Goal: Information Seeking & Learning: Find specific fact

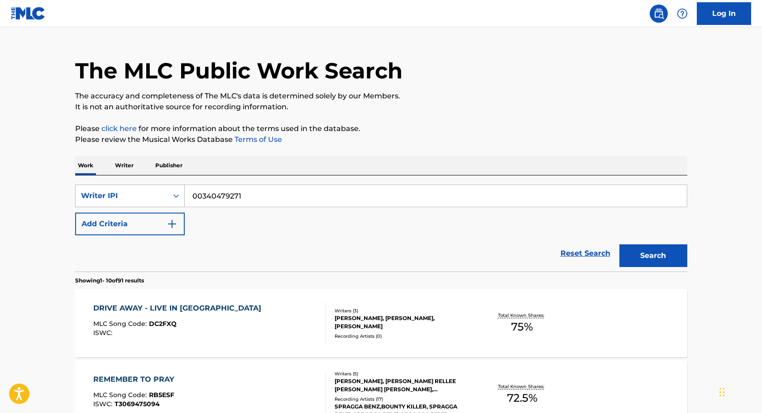
click at [179, 194] on icon "Search Form" at bounding box center [176, 195] width 9 height 9
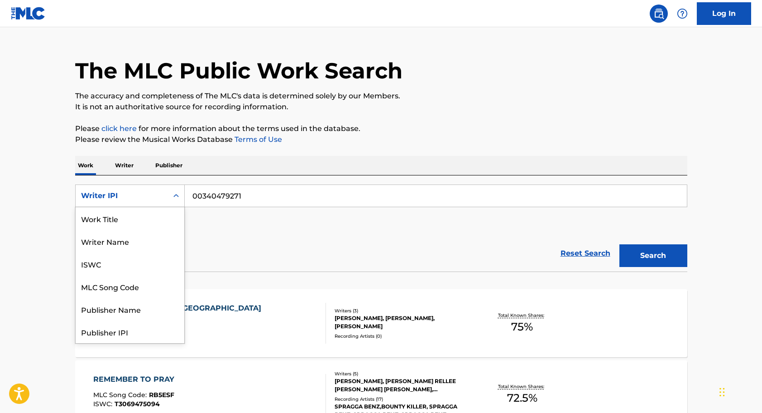
scroll to position [45, 0]
click at [137, 223] on div "ISWC" at bounding box center [130, 218] width 109 height 23
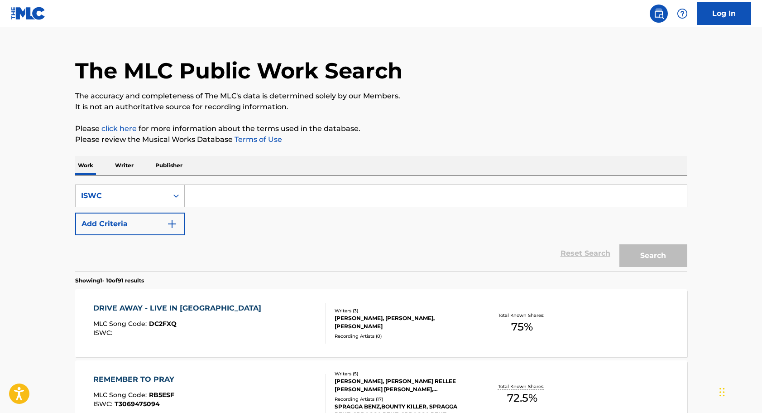
click at [209, 197] on input "Search Form" at bounding box center [436, 196] width 502 height 22
paste input "T3257933630"
type input "T3257933630"
click at [653, 256] on button "Search" at bounding box center [654, 255] width 68 height 23
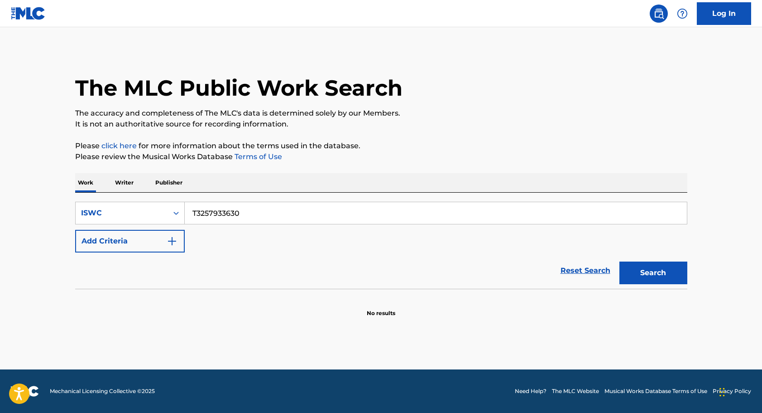
click at [651, 272] on button "Search" at bounding box center [654, 272] width 68 height 23
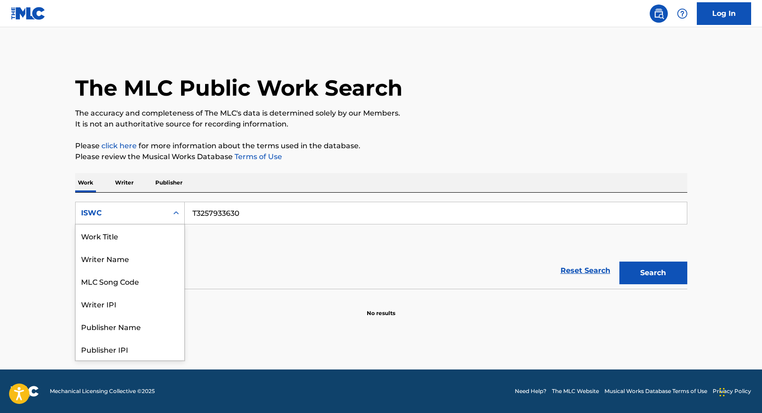
click at [175, 212] on icon "Search Form" at bounding box center [176, 212] width 5 height 3
click at [89, 349] on div "ISWC" at bounding box center [130, 348] width 109 height 23
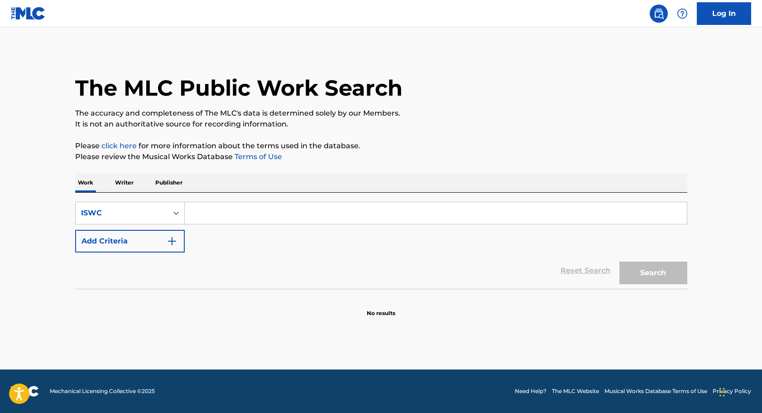
click at [203, 216] on input "Search Form" at bounding box center [436, 213] width 502 height 22
click at [123, 181] on p "Writer" at bounding box center [124, 182] width 24 height 19
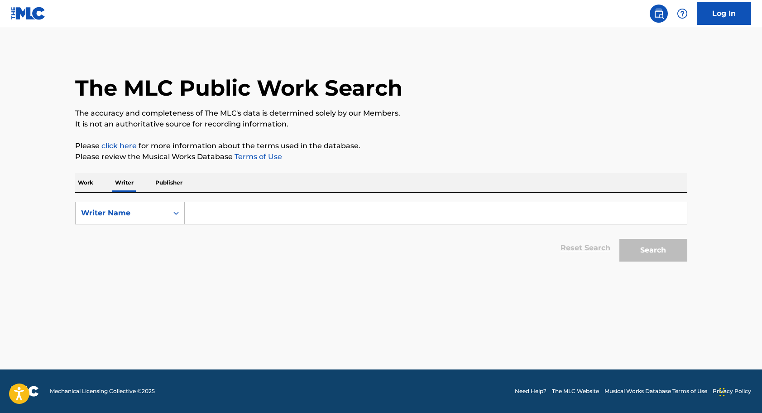
click at [84, 181] on p "Work" at bounding box center [85, 182] width 21 height 19
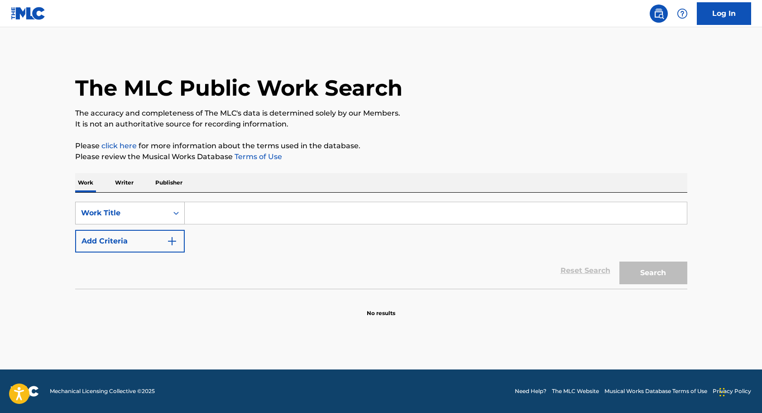
click at [175, 210] on icon "Search Form" at bounding box center [176, 212] width 9 height 9
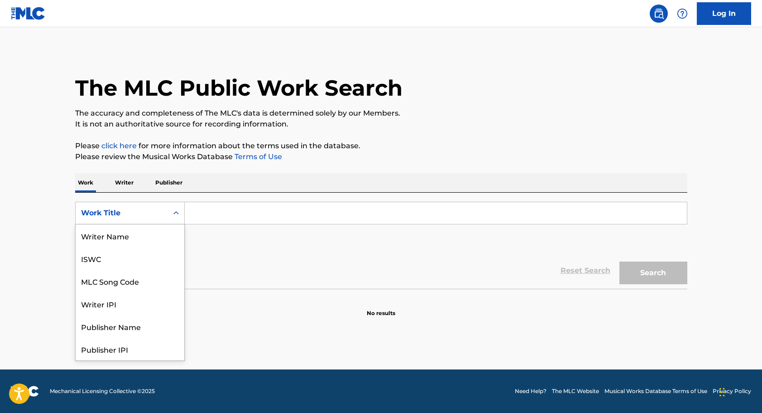
scroll to position [45, 0]
click at [82, 183] on p "Work" at bounding box center [85, 182] width 21 height 19
click at [172, 212] on icon "Search Form" at bounding box center [176, 212] width 9 height 9
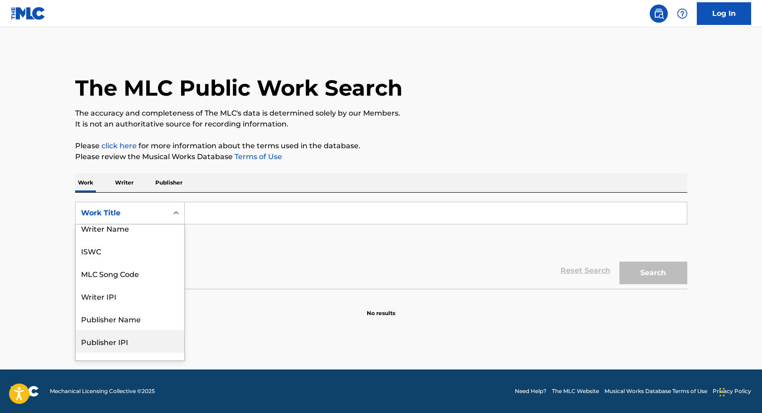
scroll to position [5, 0]
click at [116, 252] on div "ISWC" at bounding box center [130, 252] width 109 height 23
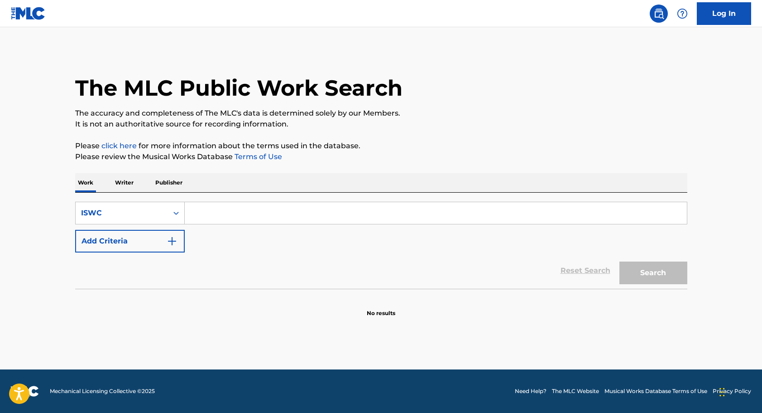
click at [202, 212] on input "Search Form" at bounding box center [436, 213] width 502 height 22
paste input "T3257933630"
type input "T3257933630"
click at [651, 269] on button "Search" at bounding box center [654, 272] width 68 height 23
click at [124, 183] on p "Writer" at bounding box center [124, 182] width 24 height 19
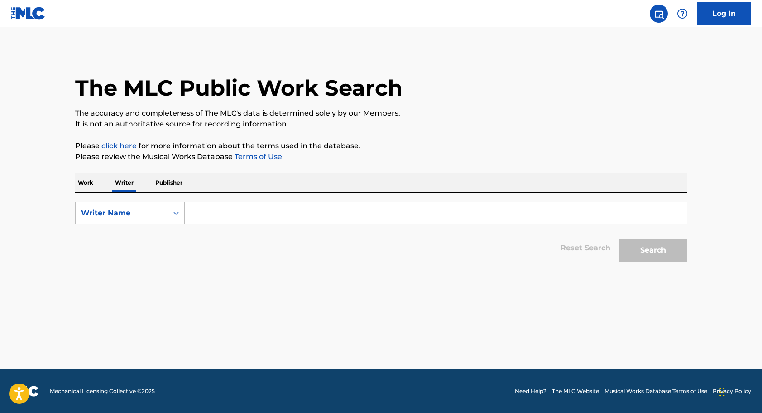
click at [204, 212] on input "Search Form" at bounding box center [436, 213] width 502 height 22
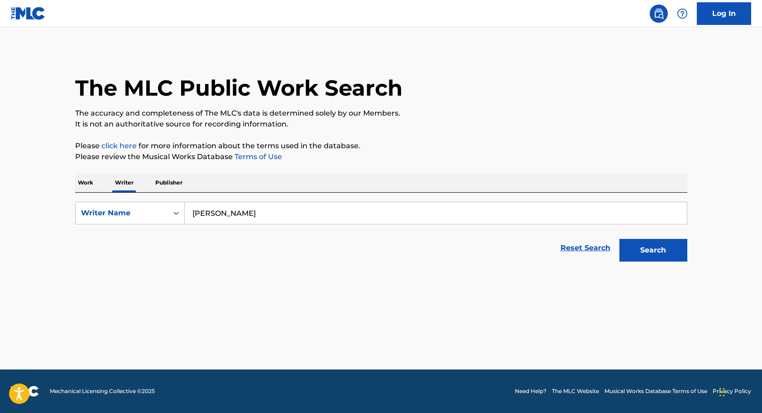
type input "TAJ FARRANT"
click at [653, 250] on button "Search" at bounding box center [654, 250] width 68 height 23
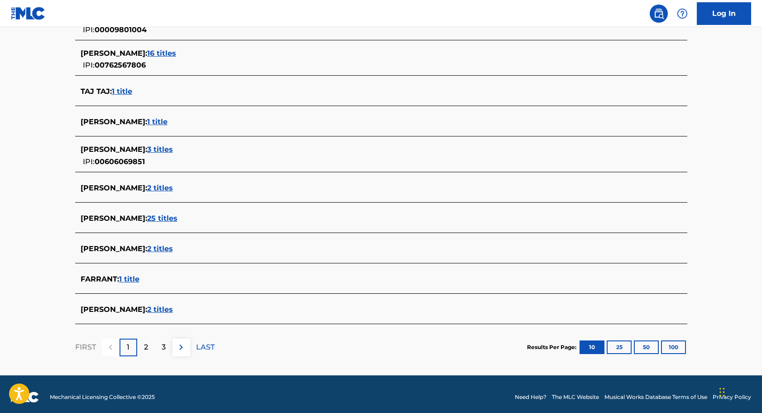
scroll to position [277, 0]
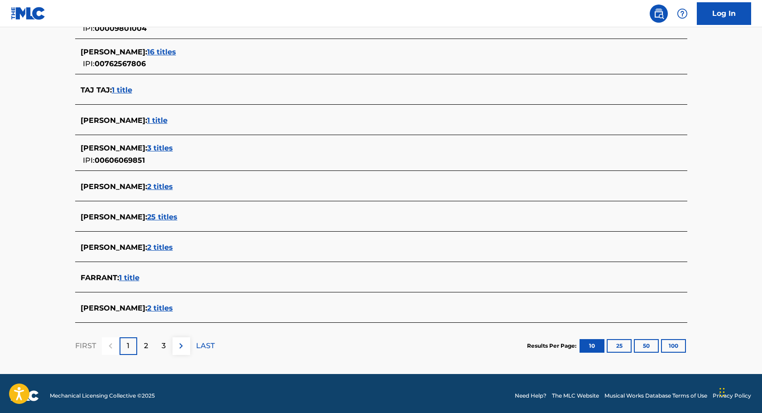
click at [619, 346] on button "25" at bounding box center [619, 346] width 25 height 14
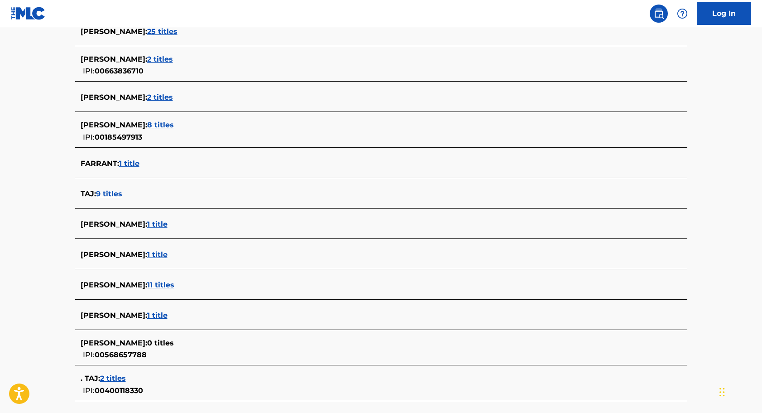
scroll to position [565, 0]
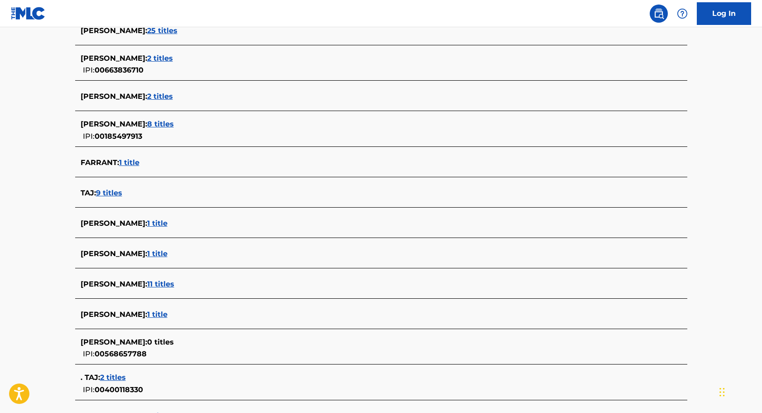
click at [103, 192] on span "9 titles" at bounding box center [109, 192] width 26 height 9
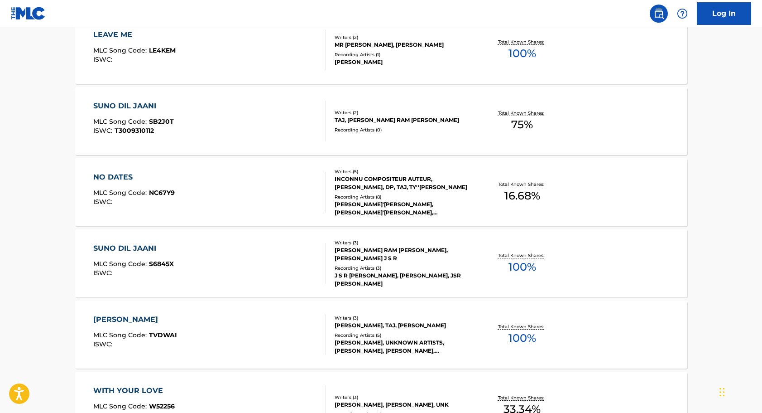
scroll to position [360, 0]
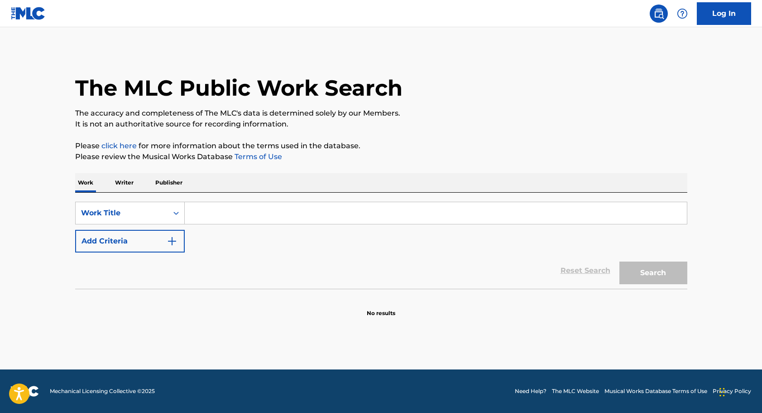
click at [210, 211] on input "Search Form" at bounding box center [436, 213] width 502 height 22
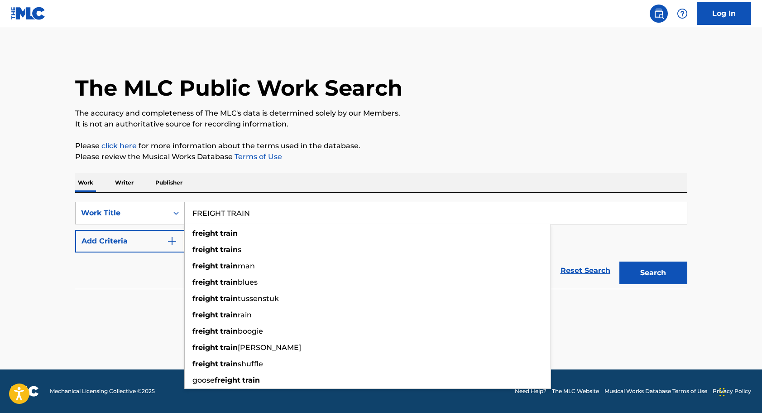
type input "FREIGHT TRAIN"
click at [653, 273] on button "Search" at bounding box center [654, 272] width 68 height 23
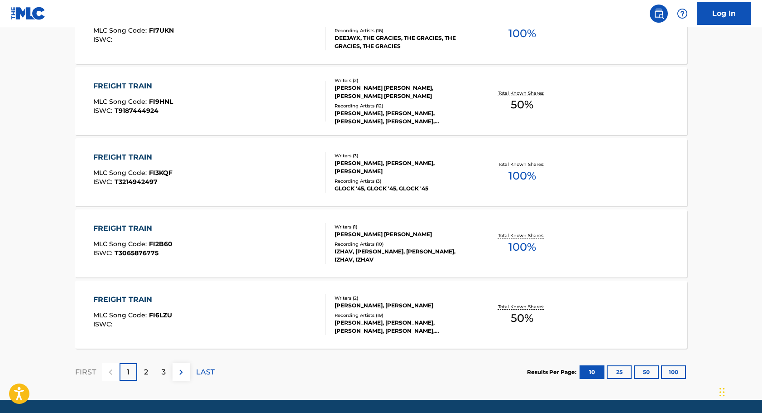
scroll to position [666, 0]
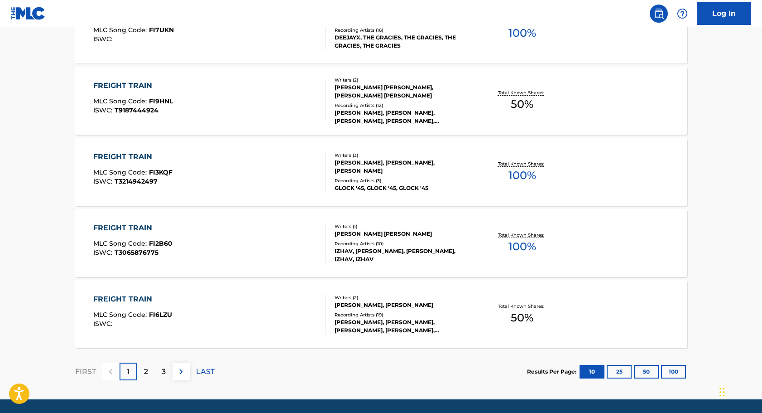
click at [146, 369] on p "2" at bounding box center [146, 371] width 4 height 11
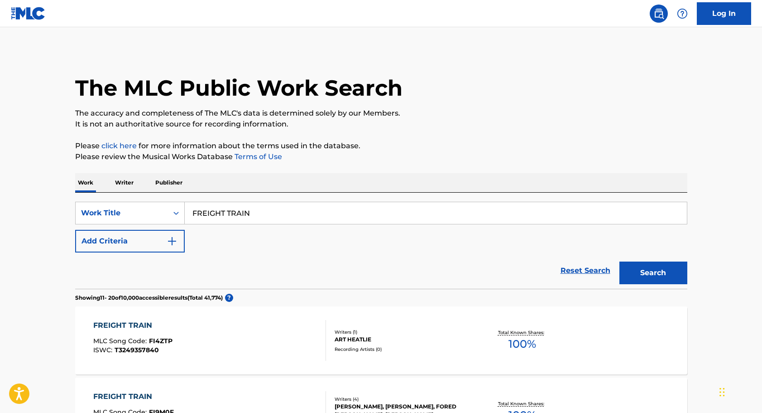
scroll to position [0, 0]
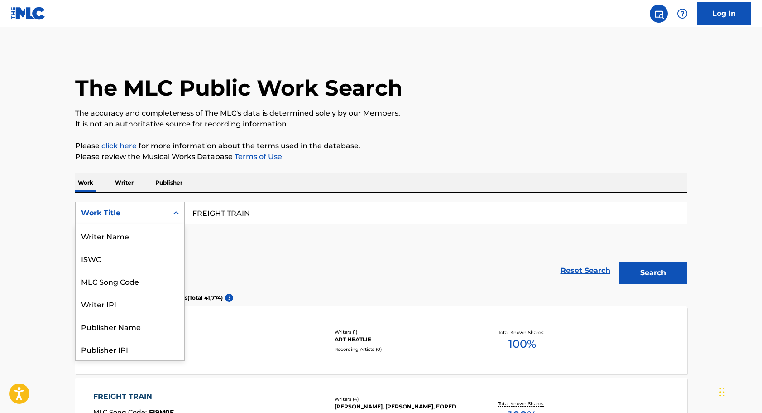
click at [177, 211] on icon "Search Form" at bounding box center [176, 212] width 9 height 9
click at [147, 259] on div "ISWC" at bounding box center [130, 258] width 109 height 23
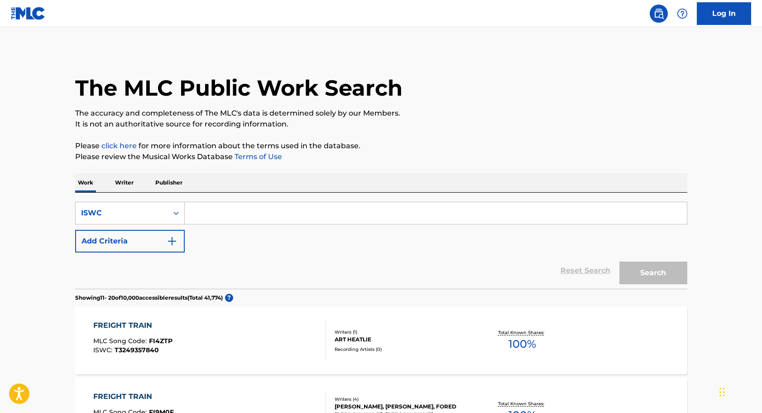
click at [203, 212] on input "Search Form" at bounding box center [436, 213] width 502 height 22
paste input "T9185775875"
type input "T9185775875"
click at [653, 273] on button "Search" at bounding box center [654, 272] width 68 height 23
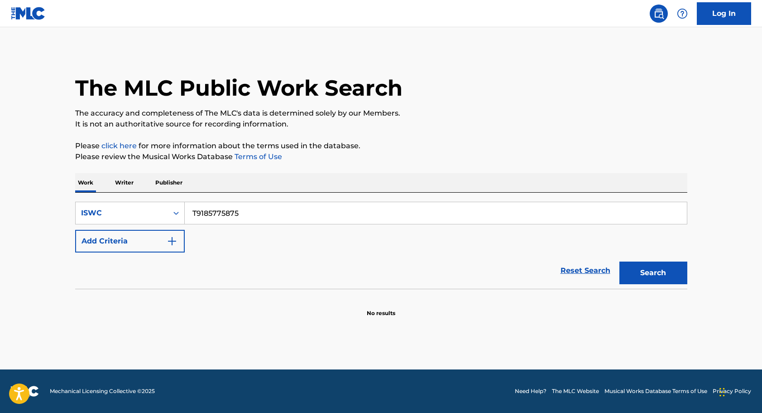
click at [640, 269] on button "Search" at bounding box center [654, 272] width 68 height 23
click at [174, 210] on icon "Search Form" at bounding box center [176, 212] width 9 height 9
click at [349, 246] on div "SearchWithCriteria0af33510-d6b3-48d6-9aa6-8fa3ae56bf5b ISWC T9185775875 Add Cri…" at bounding box center [381, 227] width 612 height 51
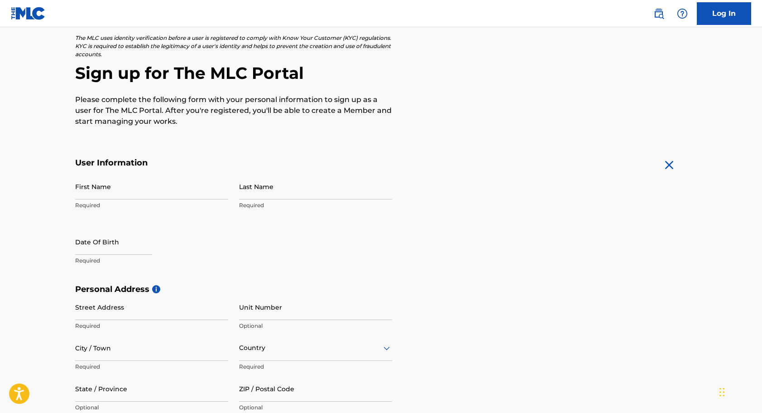
scroll to position [57, 0]
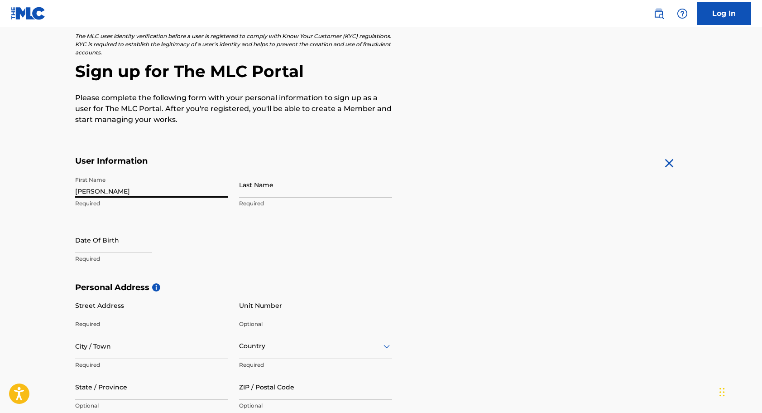
type input "[PERSON_NAME]"
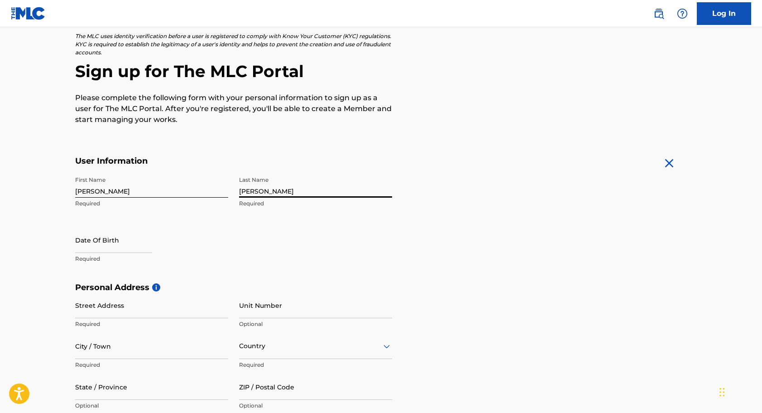
type input "[PERSON_NAME]"
select select "7"
select select "2025"
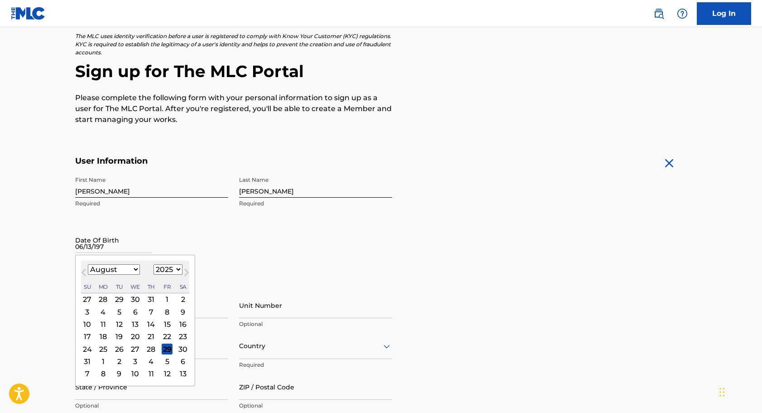
type input "[DATE]"
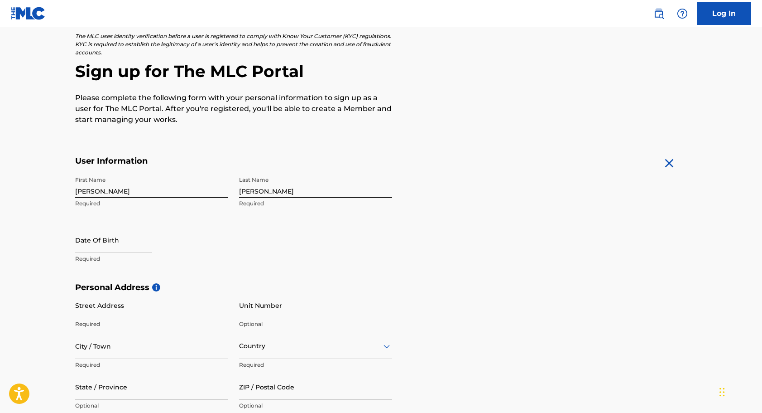
click at [193, 247] on div "Date Of Birth Required" at bounding box center [151, 247] width 153 height 41
click at [129, 238] on input "text" at bounding box center [113, 240] width 77 height 26
select select "7"
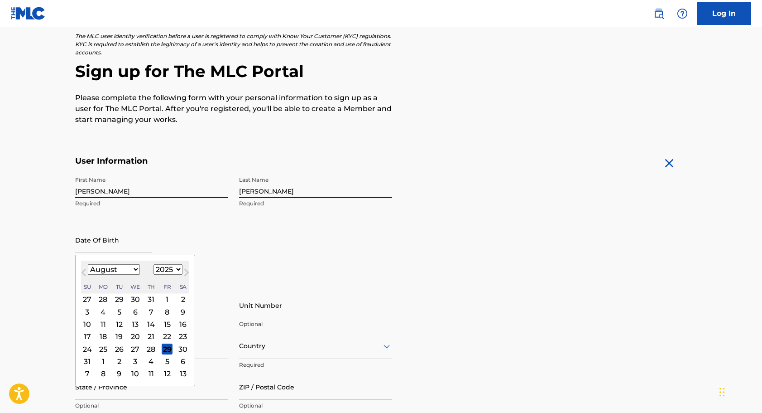
select select "1970"
select select "5"
click at [178, 310] on div "13" at bounding box center [183, 311] width 11 height 11
type input "June 13 1970"
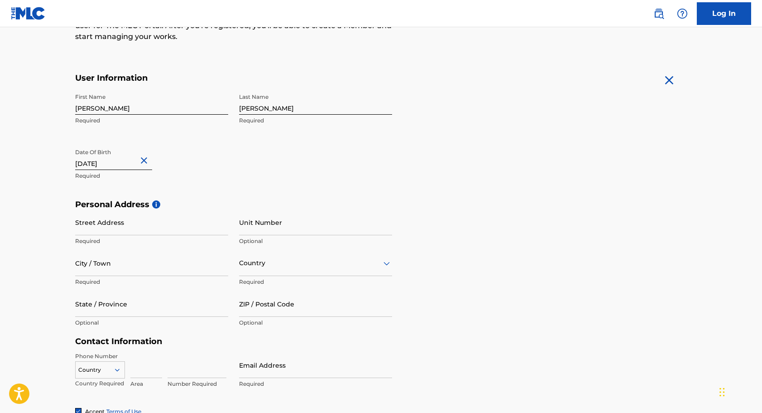
scroll to position [141, 0]
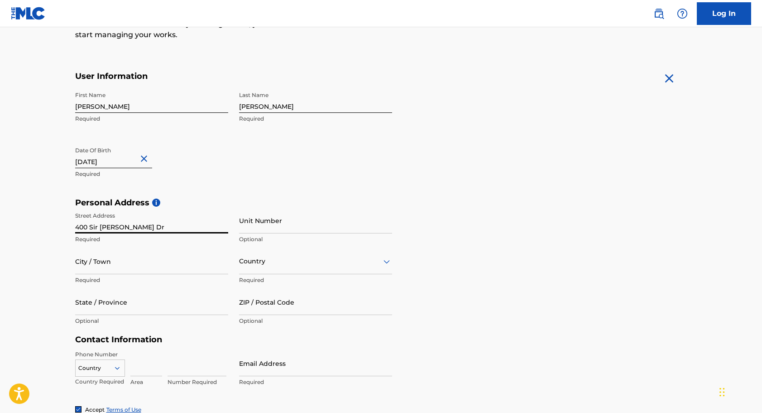
type input "400 Sir Edward Dr"
type input "Hamilton"
click at [249, 262] on div at bounding box center [315, 261] width 153 height 11
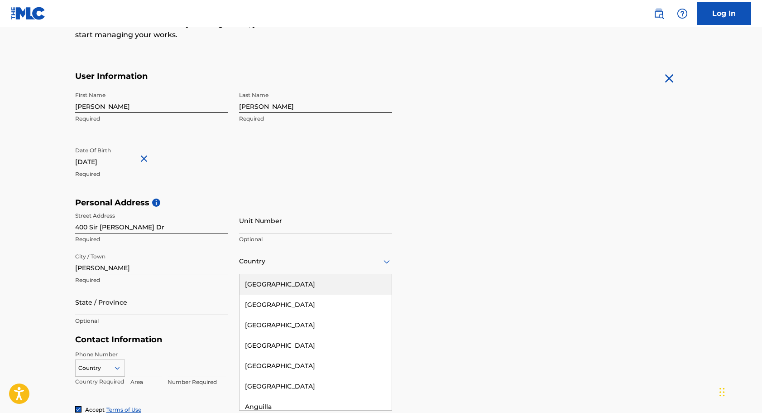
click at [258, 283] on div "United States" at bounding box center [316, 284] width 152 height 20
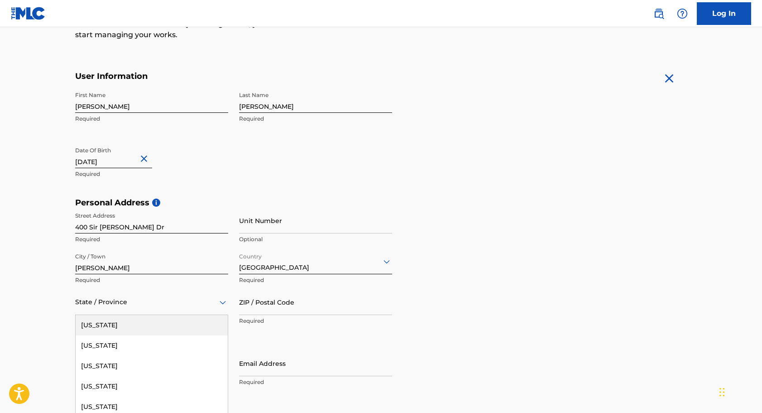
click at [114, 301] on div "Alabama, 1 of 57. 57 results available. Use Up and Down to choose options, pres…" at bounding box center [151, 302] width 153 height 26
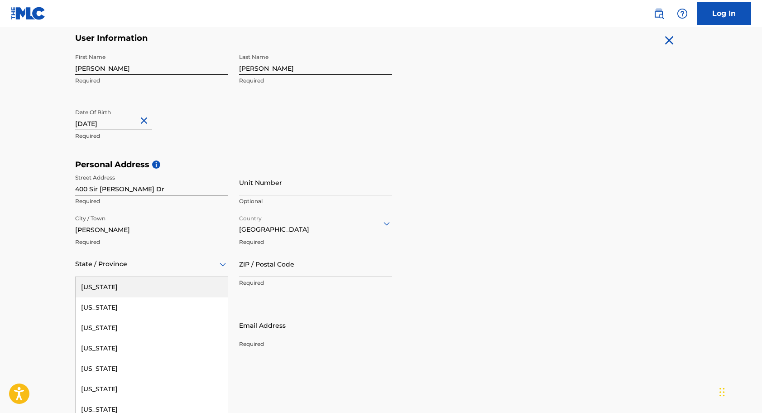
type input "o"
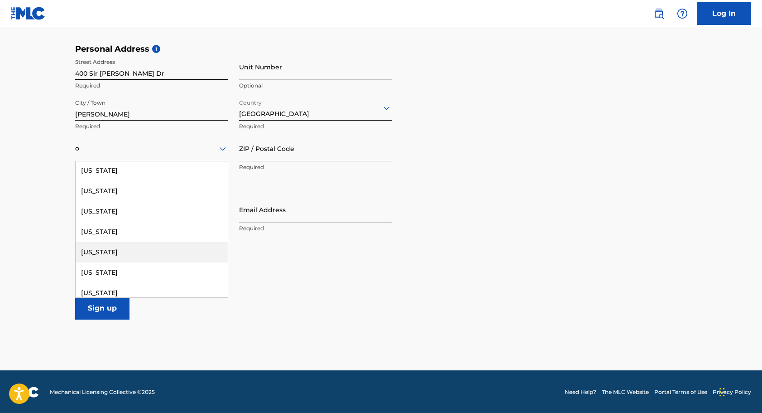
scroll to position [308, 0]
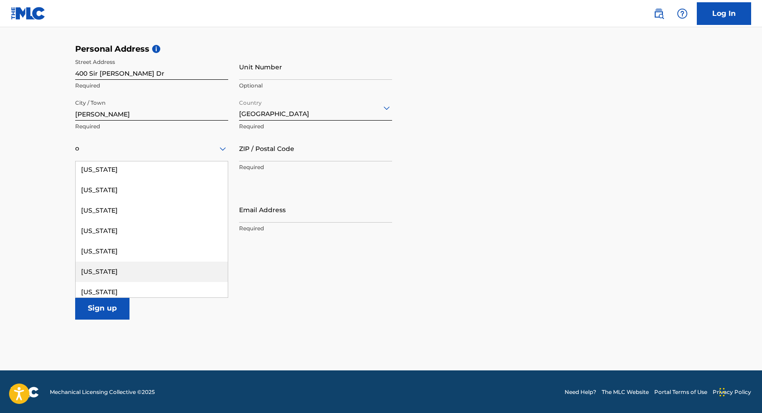
click at [99, 269] on div "Ohio" at bounding box center [152, 271] width 152 height 20
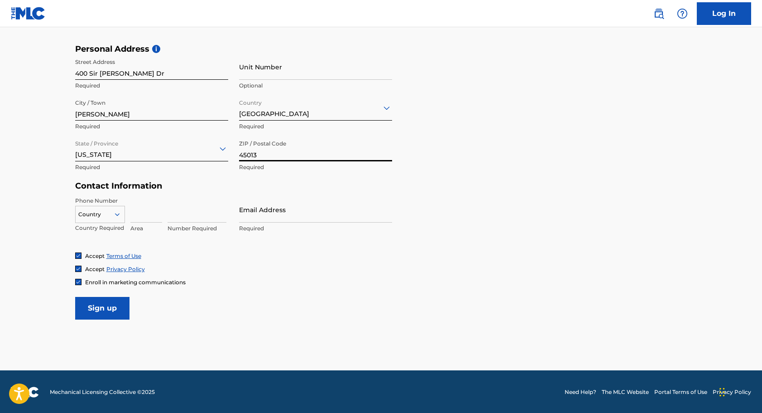
type input "45013"
click at [147, 215] on input at bounding box center [146, 210] width 32 height 26
type input "732"
click at [181, 215] on input "672-8321" at bounding box center [197, 210] width 59 height 26
type input "6728321"
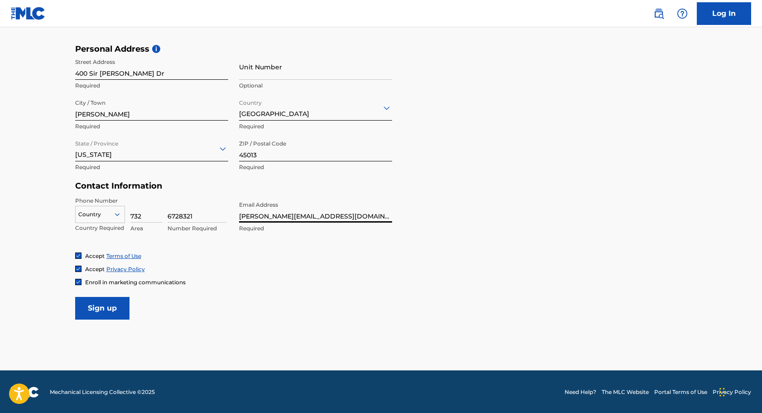
type input "ken@kenlewis.com"
click at [78, 280] on img at bounding box center [78, 281] width 5 height 5
click at [102, 308] on input "Sign up" at bounding box center [102, 308] width 54 height 23
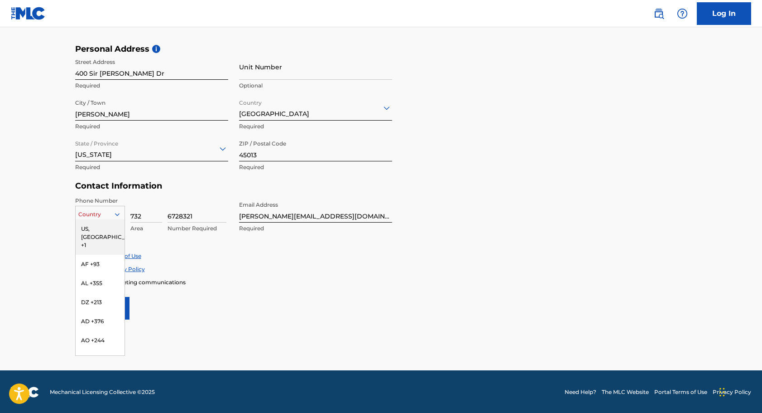
click at [117, 213] on icon at bounding box center [117, 214] width 8 height 8
click at [111, 226] on div "US, CA +1" at bounding box center [100, 236] width 49 height 35
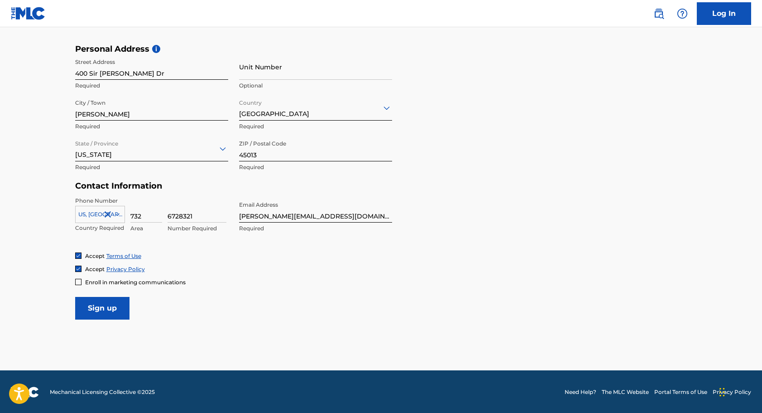
click at [117, 211] on icon at bounding box center [117, 214] width 8 height 8
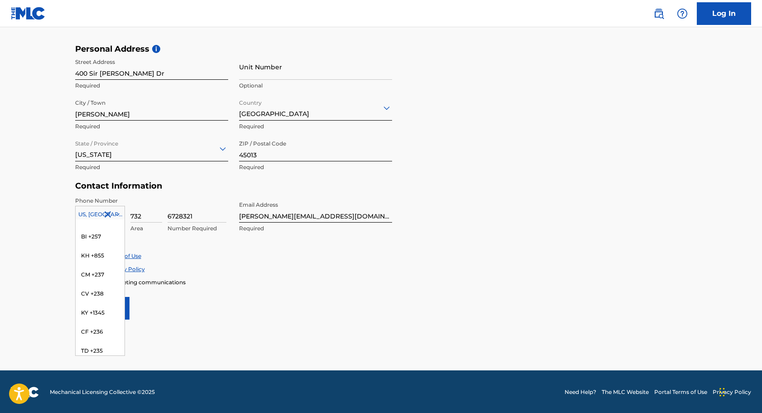
scroll to position [0, 0]
click at [84, 223] on div "US, CA +1" at bounding box center [100, 236] width 49 height 35
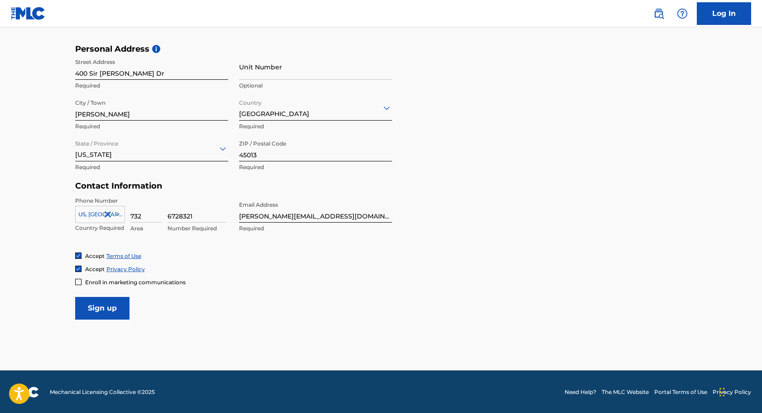
click at [97, 306] on input "Sign up" at bounding box center [102, 308] width 54 height 23
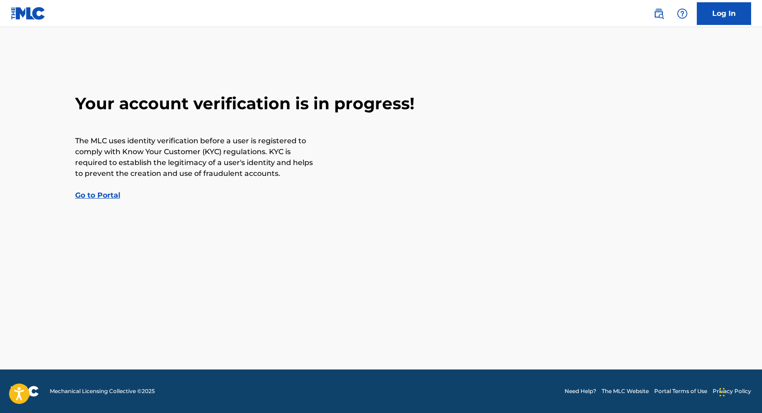
click at [95, 194] on link "Go to Portal" at bounding box center [97, 195] width 45 height 9
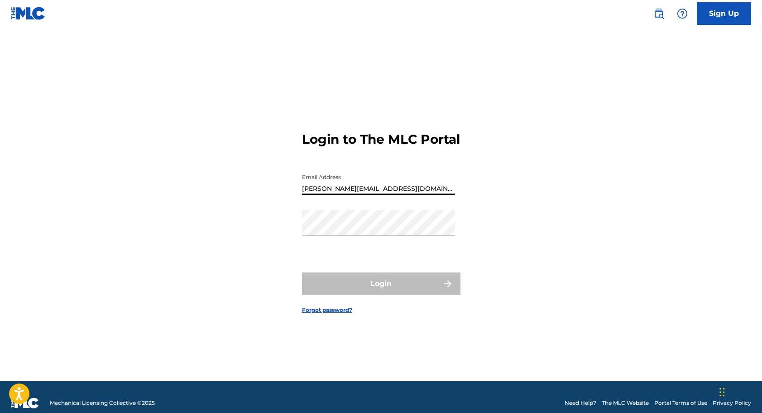
type input "ken@kenlewis.com"
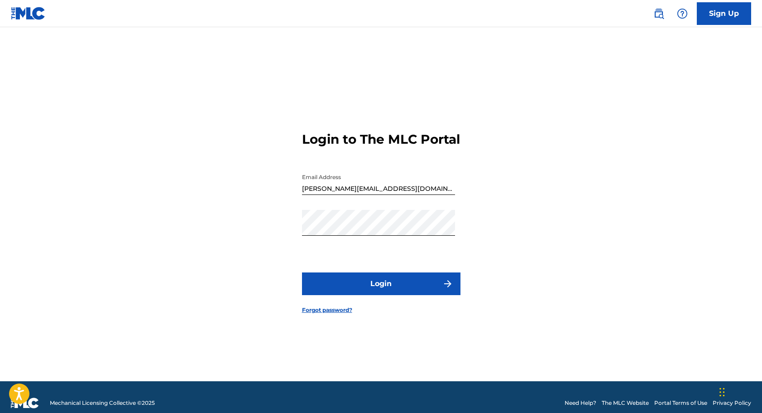
click at [354, 288] on button "Login" at bounding box center [381, 283] width 159 height 23
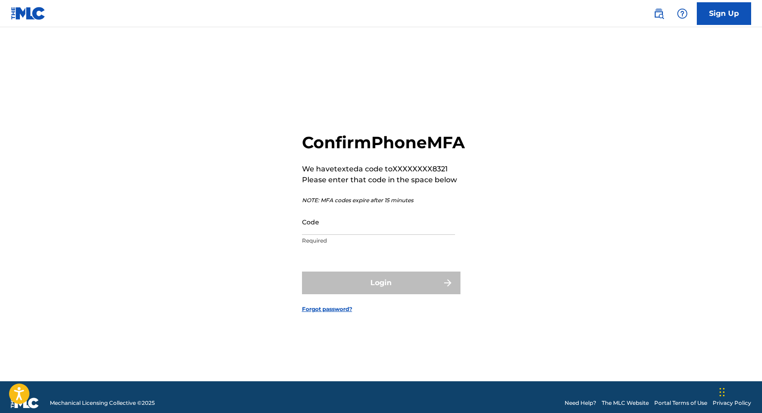
click at [315, 234] on input "Code" at bounding box center [378, 222] width 153 height 26
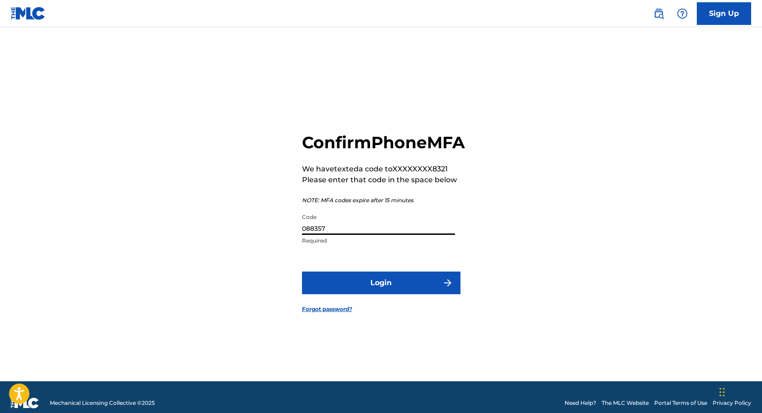
type input "088357"
click at [375, 294] on button "Login" at bounding box center [381, 282] width 159 height 23
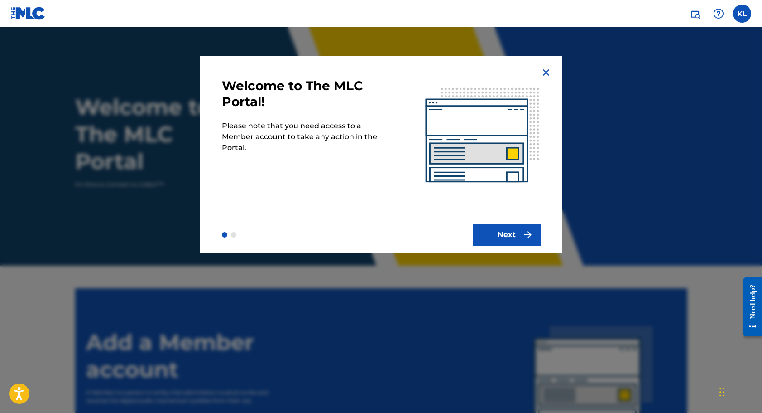
click at [495, 234] on button "Next" at bounding box center [507, 234] width 68 height 23
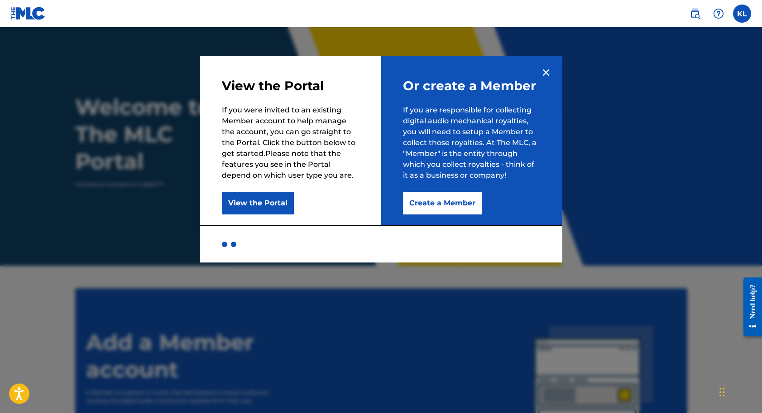
click at [256, 200] on button "View the Portal" at bounding box center [258, 203] width 72 height 23
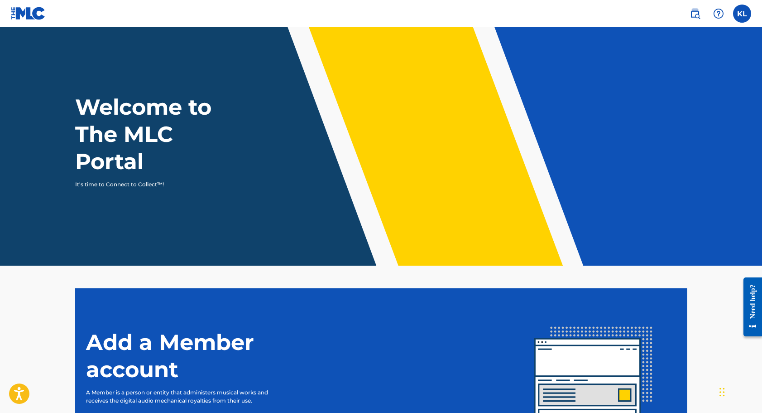
click at [742, 11] on label at bounding box center [742, 14] width 18 height 18
click at [742, 14] on input "KL Kenneth Lewis ken@kenlewis.com Notification Preferences Profile Log out" at bounding box center [742, 14] width 0 height 0
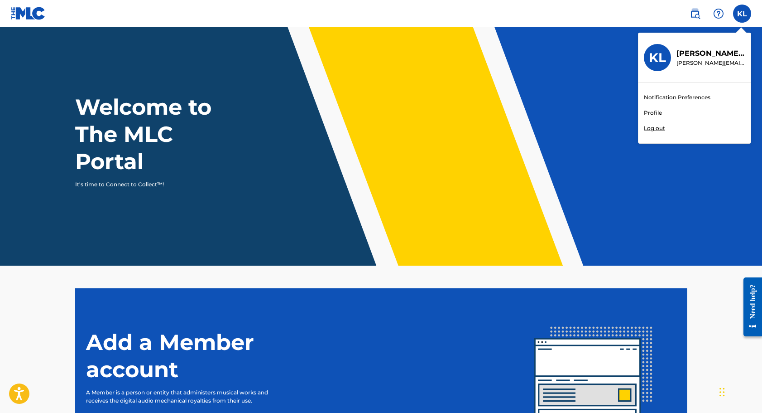
click at [187, 134] on h1 "Welcome to The MLC Portal" at bounding box center [159, 134] width 169 height 82
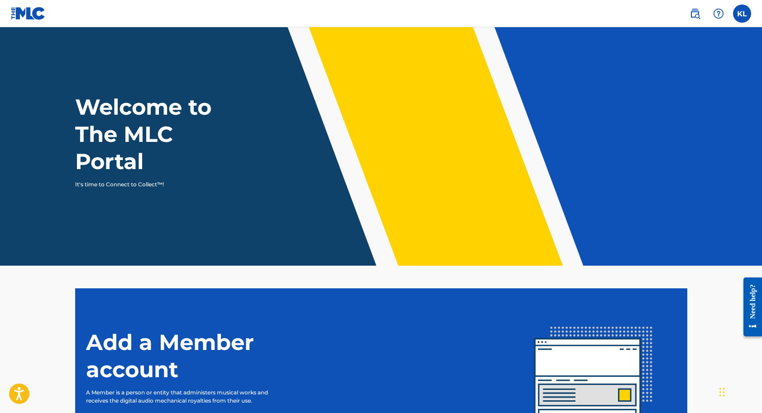
click at [695, 12] on img at bounding box center [695, 13] width 11 height 11
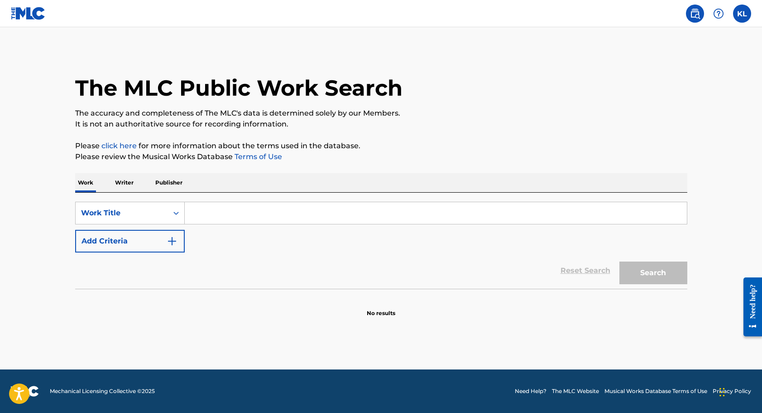
click at [122, 181] on p "Writer" at bounding box center [124, 182] width 24 height 19
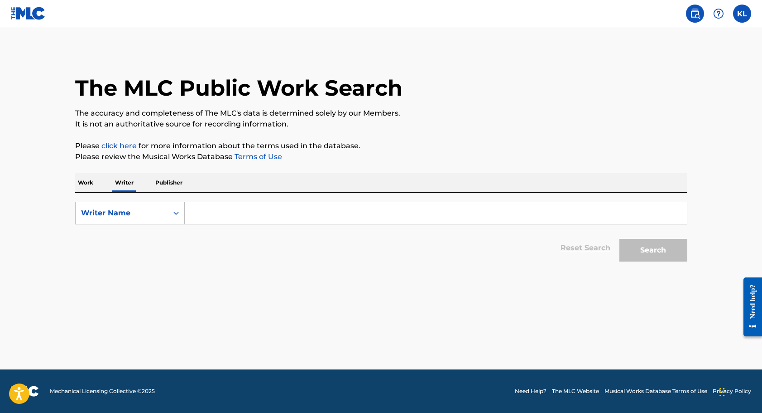
click at [214, 214] on input "Search Form" at bounding box center [436, 213] width 502 height 22
click at [165, 180] on p "Publisher" at bounding box center [169, 182] width 33 height 19
click at [207, 210] on input "Search Form" at bounding box center [436, 213] width 502 height 22
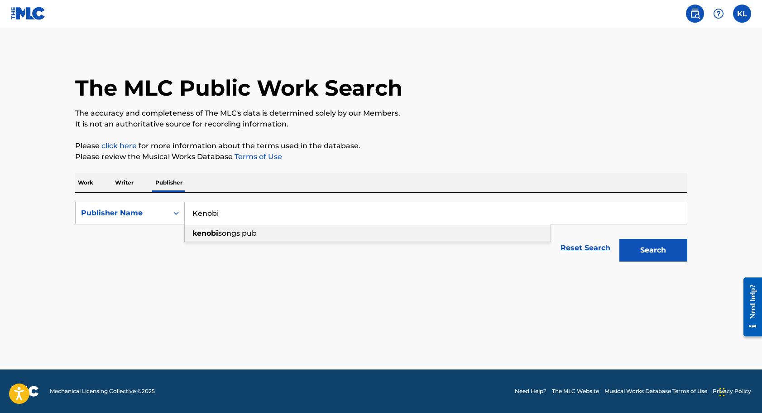
click at [216, 235] on strong "kenobi" at bounding box center [206, 233] width 26 height 9
type input "kenobi songs pub"
click at [653, 250] on button "Search" at bounding box center [654, 250] width 68 height 23
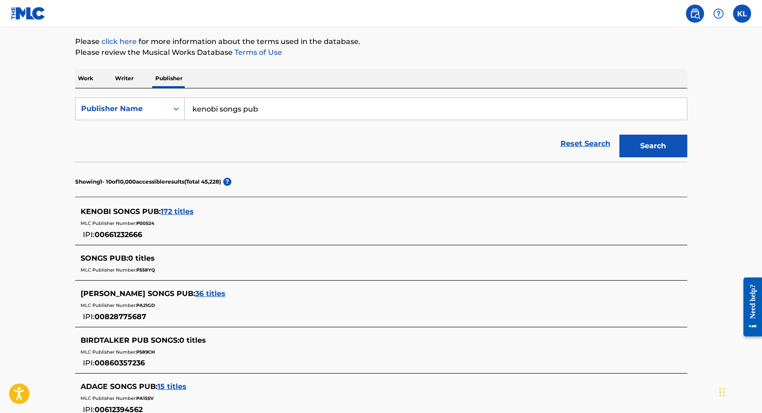
scroll to position [102, 0]
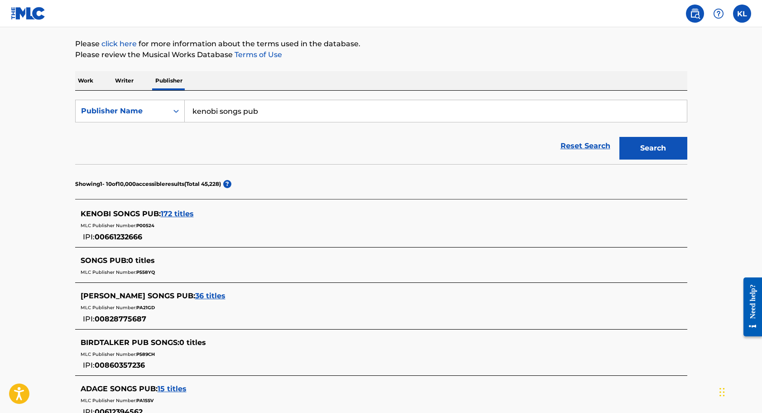
click at [175, 214] on span "172 titles" at bounding box center [177, 213] width 33 height 9
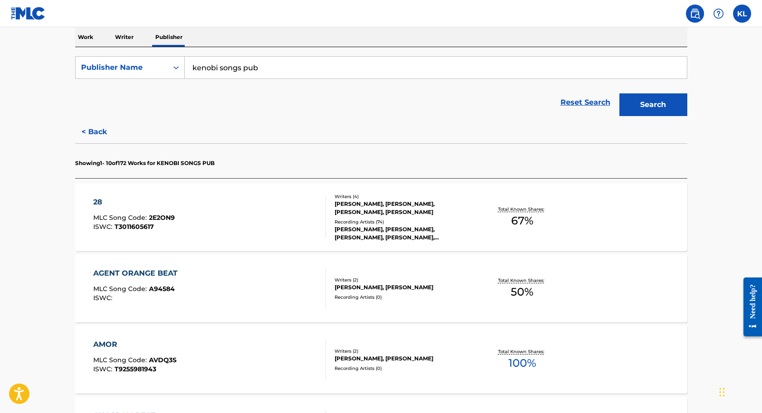
scroll to position [146, 0]
click at [157, 214] on span "2E2ON9" at bounding box center [162, 216] width 26 height 8
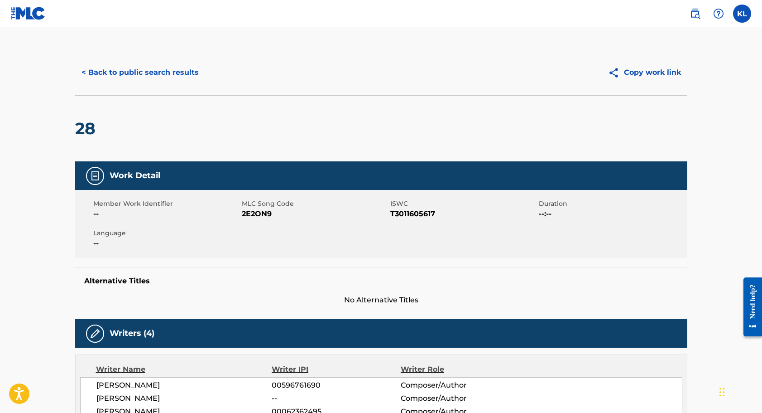
click at [157, 214] on span "--" at bounding box center [166, 213] width 146 height 11
click at [253, 212] on span "2E2ON9" at bounding box center [315, 213] width 146 height 11
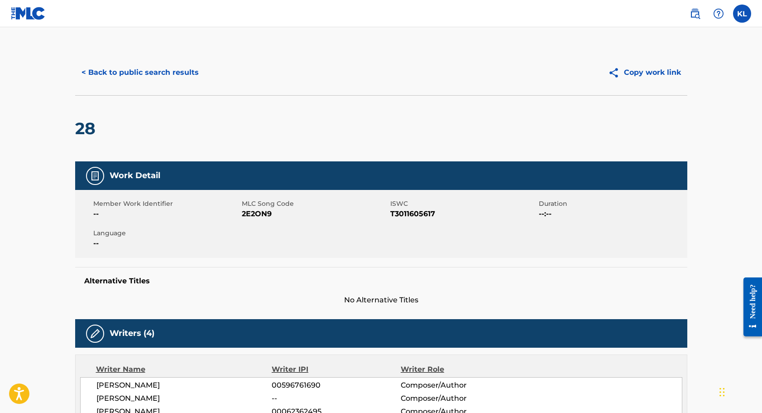
click at [253, 212] on span "2E2ON9" at bounding box center [315, 213] width 146 height 11
click at [240, 213] on div "Member Work Identifier --" at bounding box center [167, 209] width 149 height 20
drag, startPoint x: 240, startPoint y: 213, endPoint x: 273, endPoint y: 217, distance: 33.3
click at [272, 217] on div "Member Work Identifier -- MLC Song Code 2E2ON9 ISWC T3011605617 Duration --:-- …" at bounding box center [381, 224] width 612 height 68
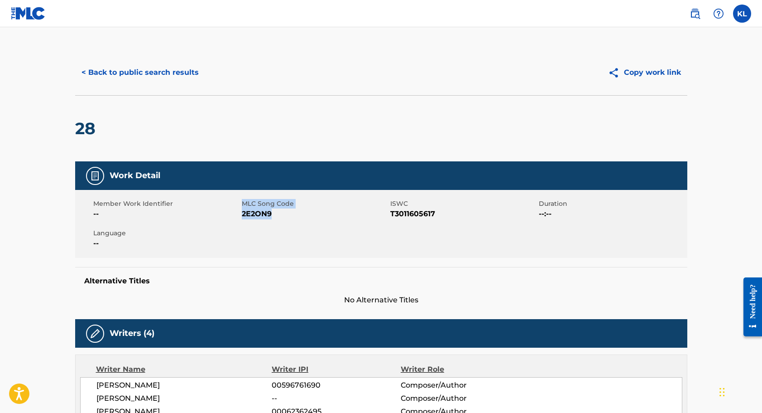
click at [275, 215] on span "2E2ON9" at bounding box center [315, 213] width 146 height 11
click at [257, 212] on span "2E2ON9" at bounding box center [315, 213] width 146 height 11
copy span "2E2ON9"
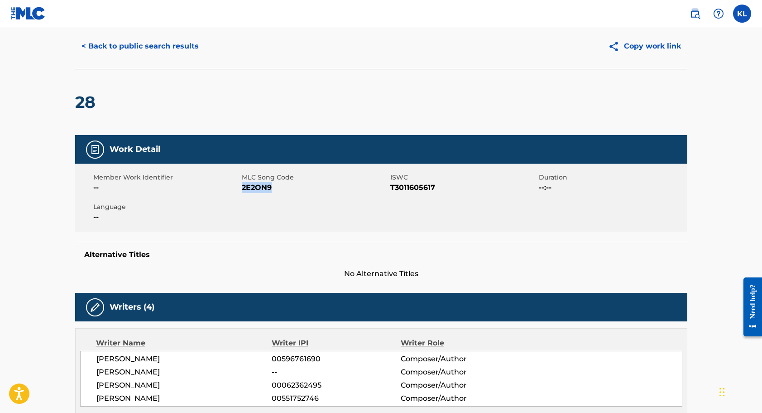
scroll to position [29, 0]
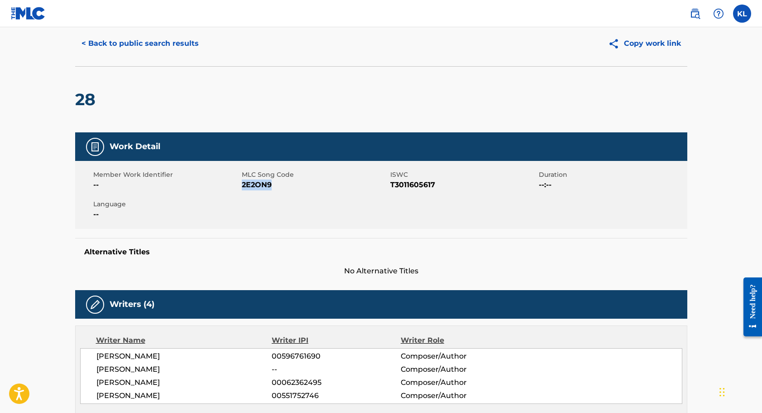
click at [718, 13] on img at bounding box center [719, 13] width 11 height 11
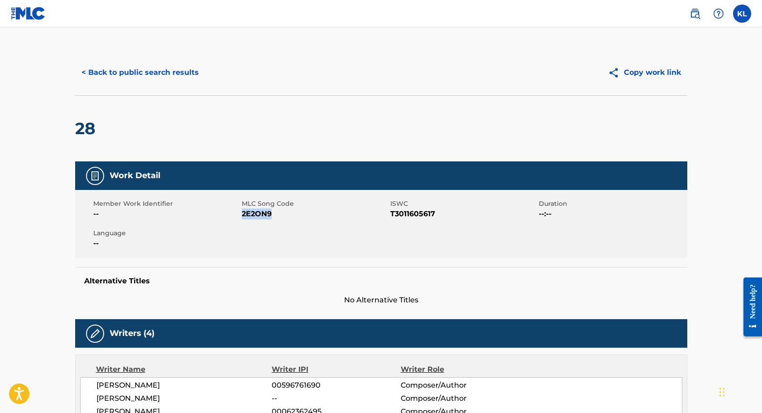
scroll to position [0, 0]
click at [116, 69] on button "< Back to public search results" at bounding box center [140, 72] width 130 height 23
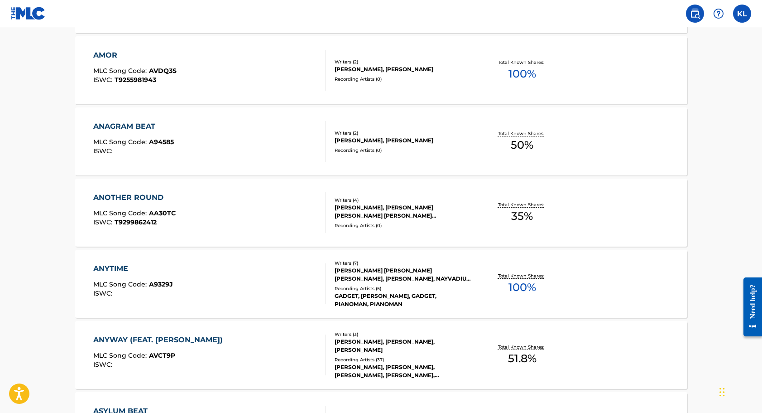
scroll to position [436, 0]
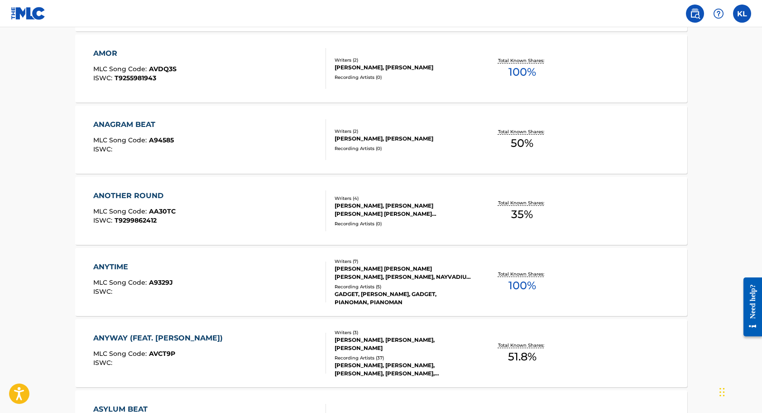
click at [154, 280] on span "A9329J" at bounding box center [161, 282] width 24 height 8
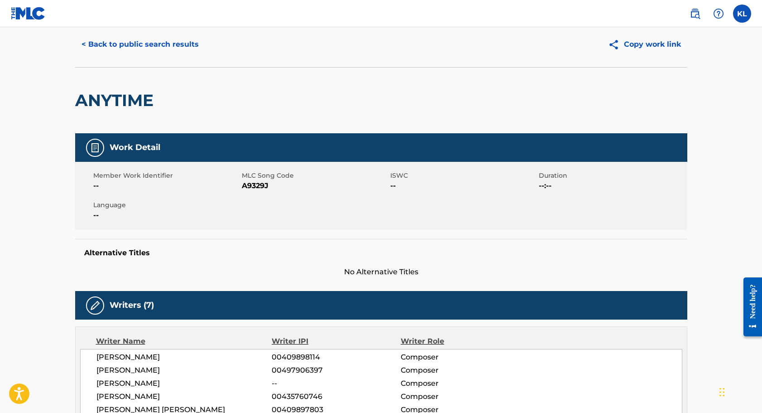
scroll to position [27, 0]
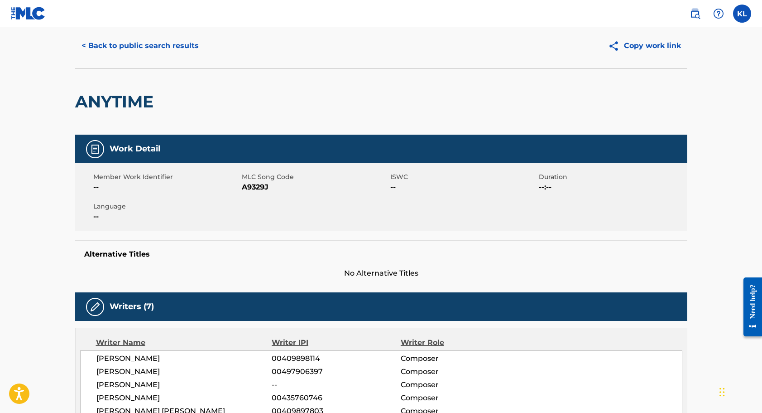
click at [743, 11] on label at bounding box center [742, 14] width 18 height 18
click at [742, 14] on input "KL Kenneth Lewis ken@kenlewis.com Notification Preferences Profile Log out" at bounding box center [742, 14] width 0 height 0
click at [717, 10] on img at bounding box center [719, 13] width 11 height 11
click at [706, 164] on p "View portal intro" at bounding box center [718, 175] width 77 height 22
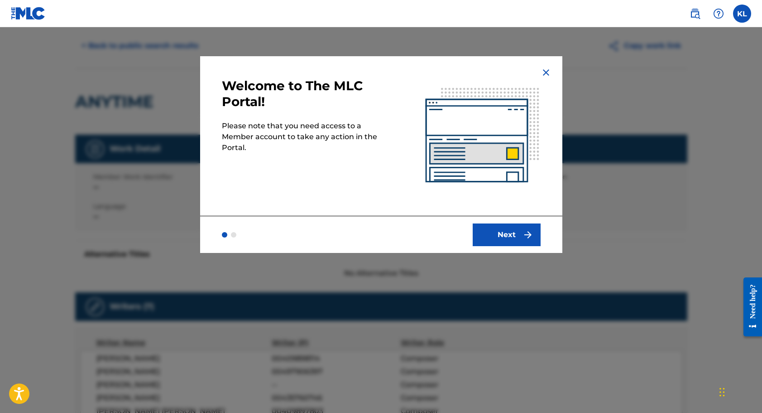
click at [511, 232] on button "Next" at bounding box center [507, 234] width 68 height 23
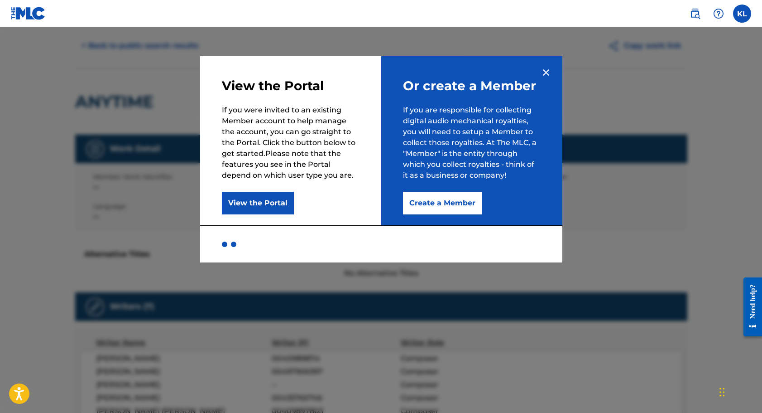
click at [548, 72] on img at bounding box center [546, 72] width 11 height 11
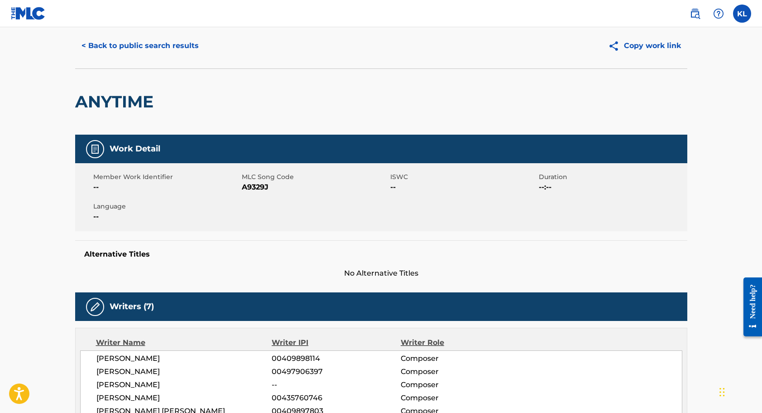
click at [256, 188] on span "A9329J" at bounding box center [315, 187] width 146 height 11
copy span "A9329J"
click at [99, 43] on button "< Back to public search results" at bounding box center [140, 45] width 130 height 23
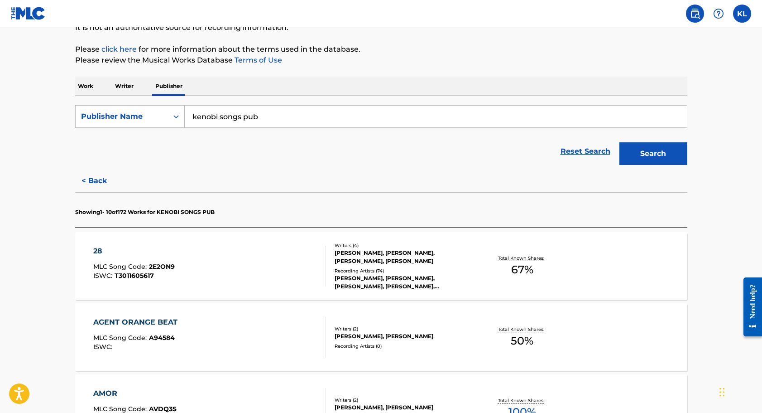
scroll to position [108, 0]
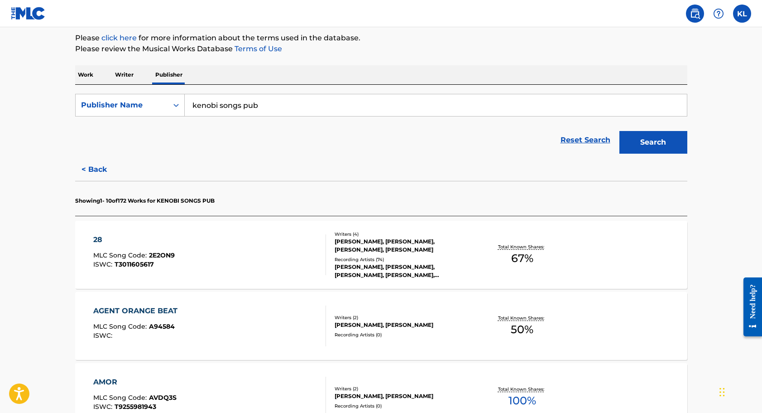
click at [164, 254] on span "2E2ON9" at bounding box center [162, 255] width 26 height 8
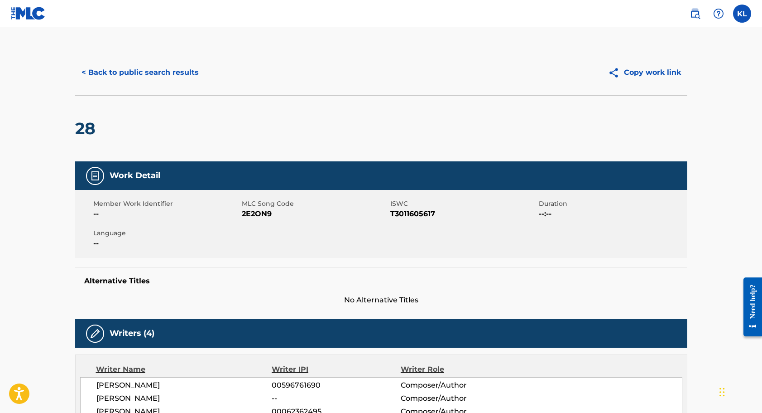
click at [270, 213] on span "2E2ON9" at bounding box center [315, 213] width 146 height 11
drag, startPoint x: 242, startPoint y: 212, endPoint x: 270, endPoint y: 213, distance: 28.1
click at [270, 213] on span "2E2ON9" at bounding box center [315, 213] width 146 height 11
copy span "2E2ON9"
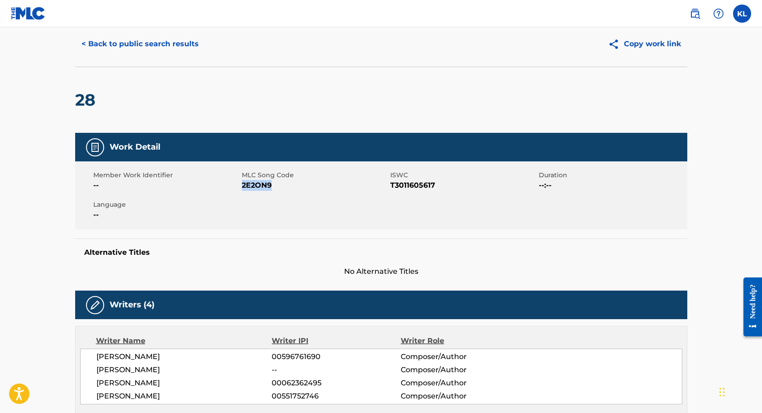
scroll to position [28, 0]
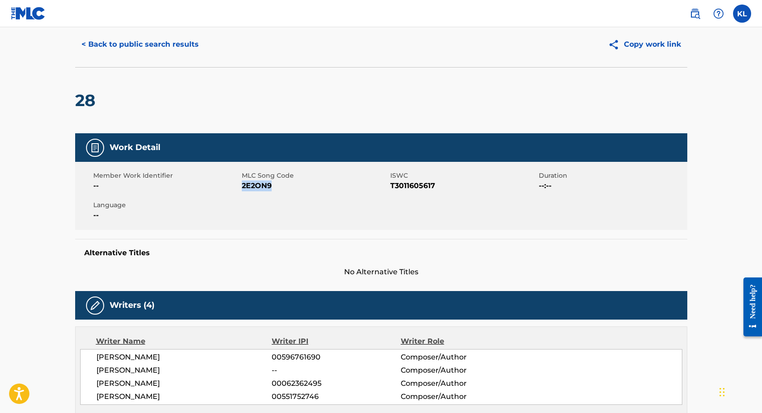
click at [116, 43] on button "< Back to public search results" at bounding box center [140, 44] width 130 height 23
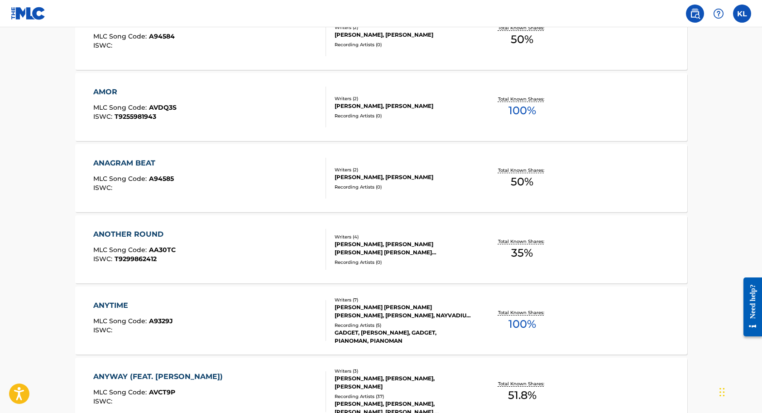
scroll to position [401, 0]
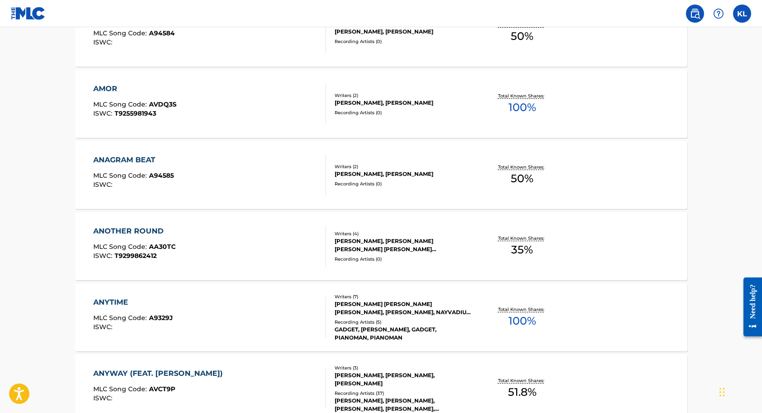
click at [367, 251] on div "KENNETH ROBERT LEWIS, AHMED HILAL DABIR, ERENE GLIMENAKIS, BRENT ANDREW KOLATALO" at bounding box center [403, 245] width 137 height 16
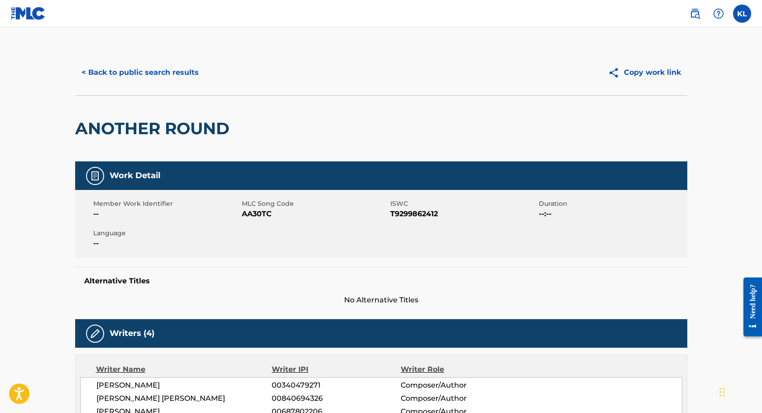
click at [108, 68] on button "< Back to public search results" at bounding box center [140, 72] width 130 height 23
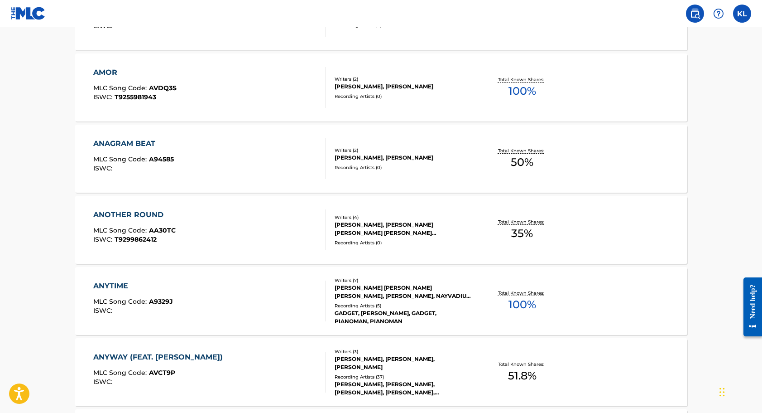
scroll to position [411, 0]
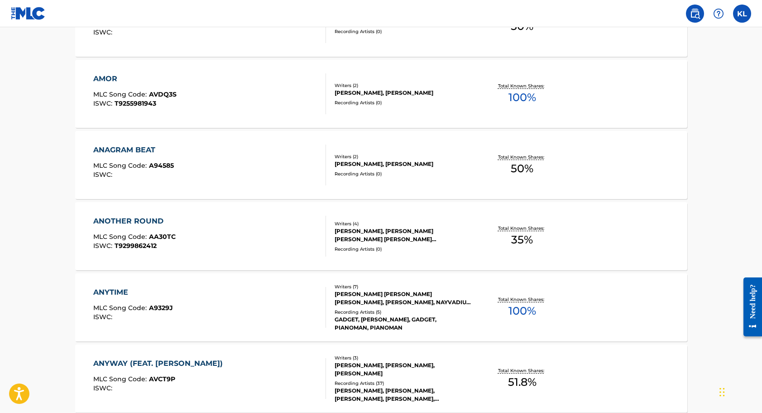
click at [246, 174] on div "ANAGRAM BEAT MLC Song Code : A94585 ISWC :" at bounding box center [209, 165] width 233 height 41
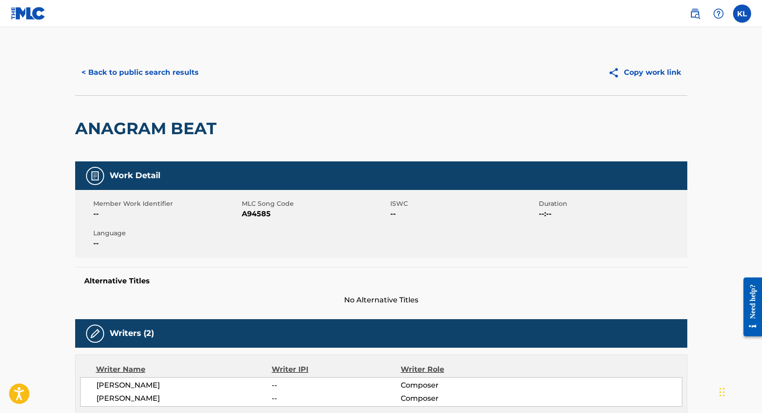
click at [107, 71] on button "< Back to public search results" at bounding box center [140, 72] width 130 height 23
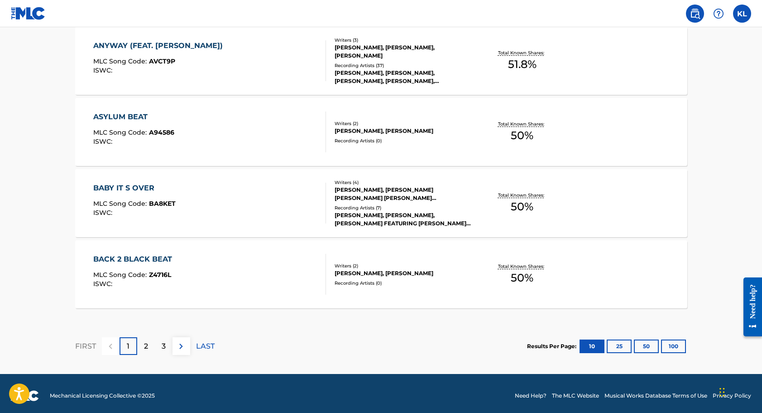
scroll to position [729, 0]
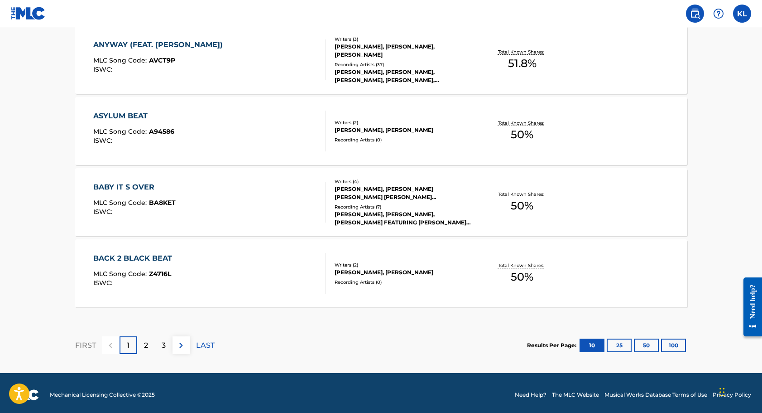
click at [145, 345] on p "2" at bounding box center [146, 345] width 4 height 11
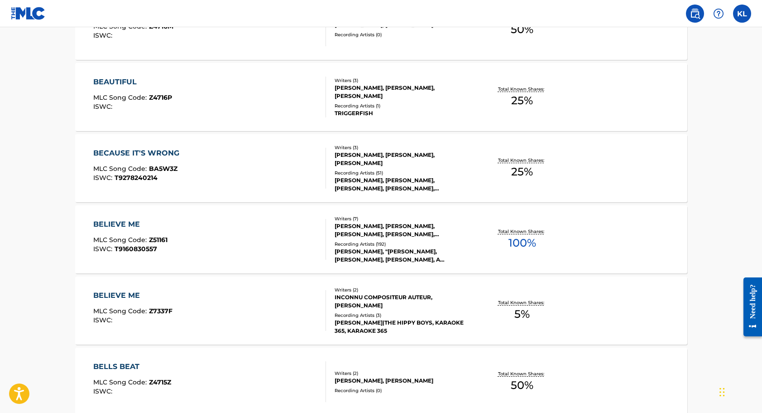
scroll to position [338, 0]
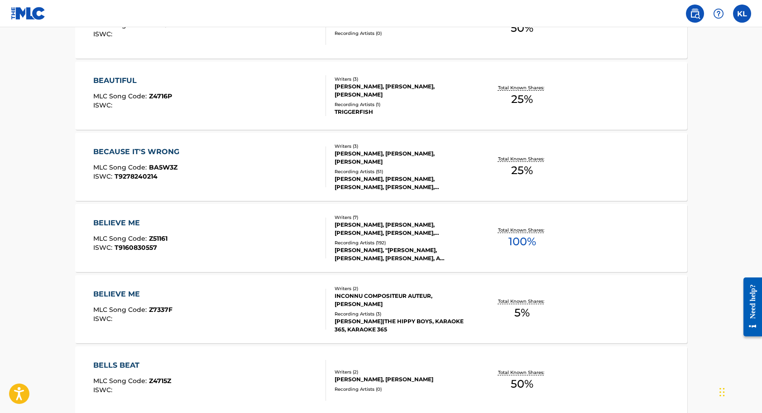
click at [123, 221] on div "BELIEVE ME" at bounding box center [130, 222] width 74 height 11
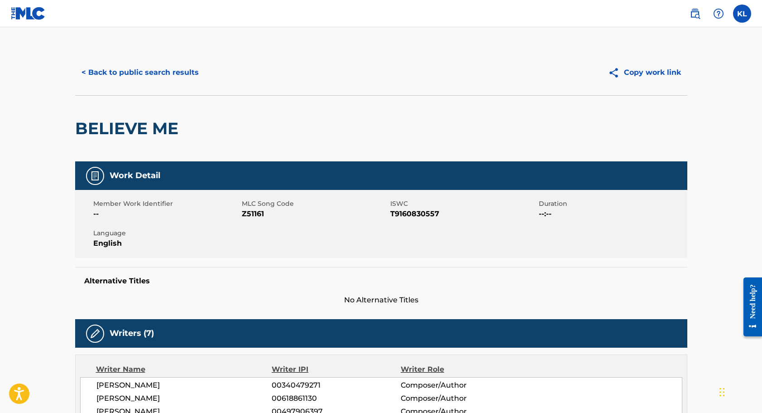
click at [112, 72] on button "< Back to public search results" at bounding box center [140, 72] width 130 height 23
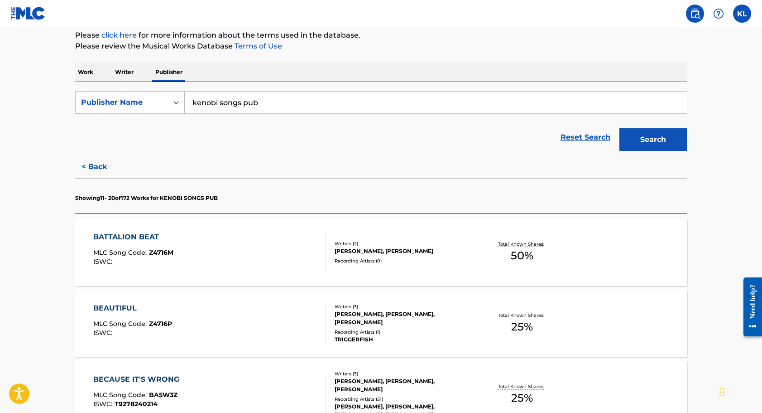
scroll to position [64, 0]
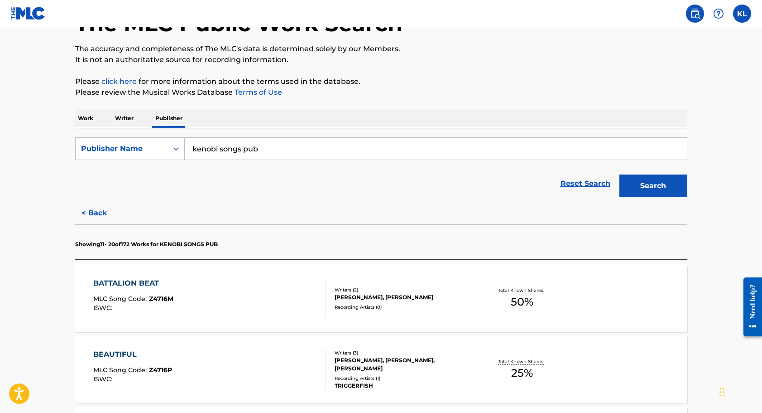
click at [96, 212] on button "< Back" at bounding box center [102, 213] width 54 height 23
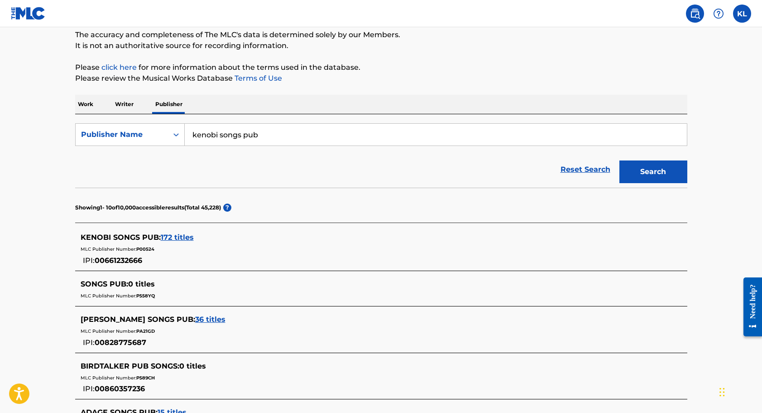
scroll to position [80, 0]
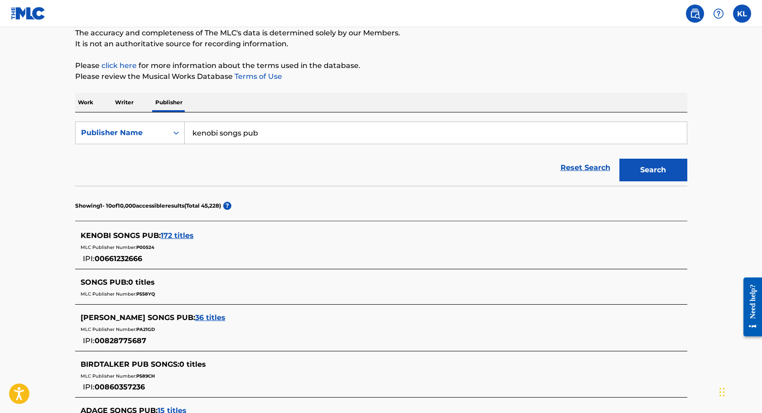
click at [169, 235] on span "172 titles" at bounding box center [177, 235] width 33 height 9
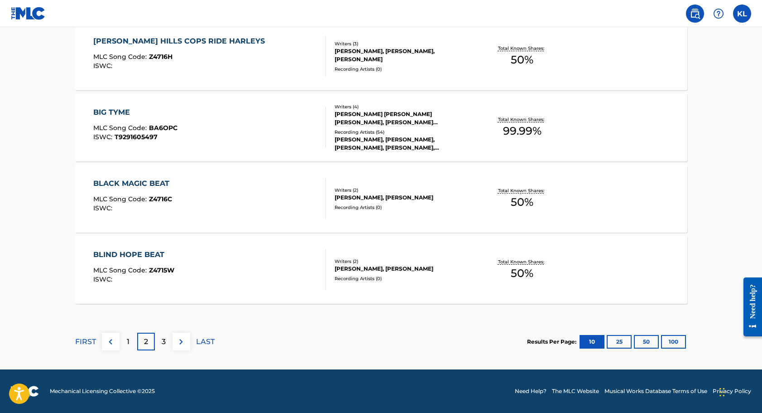
scroll to position [733, 0]
click at [125, 341] on div "1" at bounding box center [129, 342] width 18 height 18
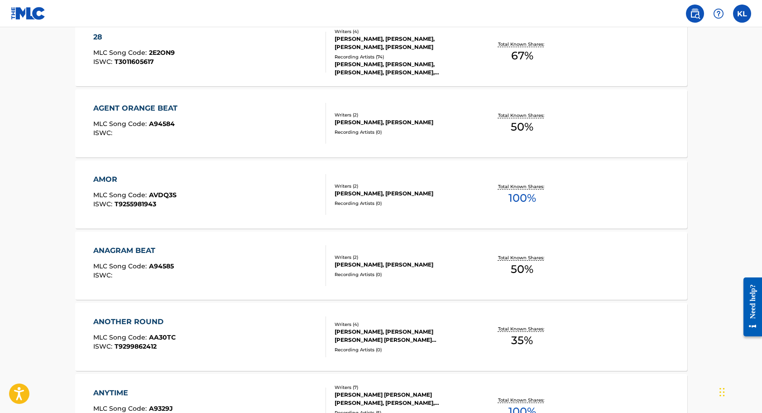
scroll to position [308, 0]
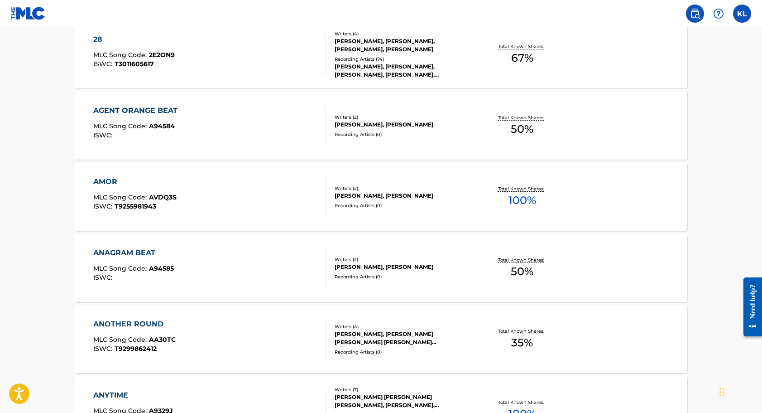
click at [130, 109] on div "AGENT ORANGE BEAT" at bounding box center [137, 110] width 89 height 11
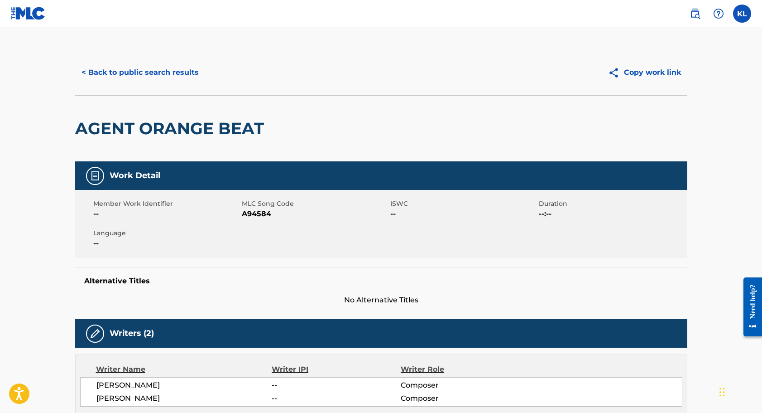
click at [109, 72] on button "< Back to public search results" at bounding box center [140, 72] width 130 height 23
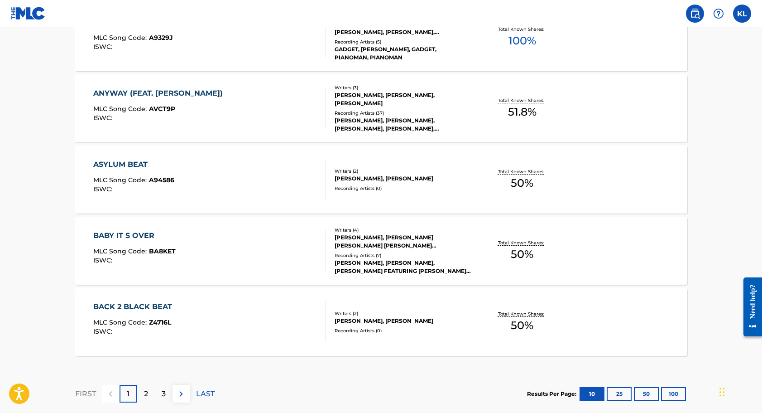
scroll to position [677, 0]
